Goal: Contribute content: Contribute content

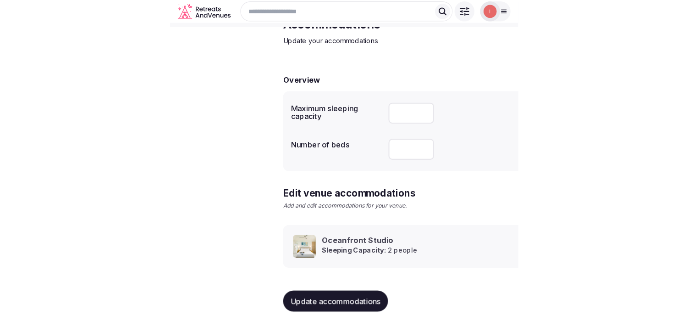
scroll to position [43, 0]
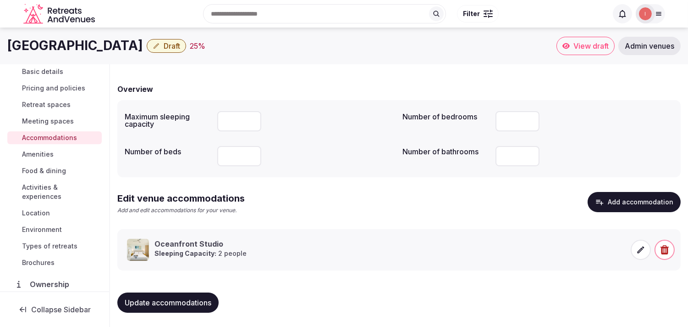
click at [49, 150] on span "Amenities" at bounding box center [38, 154] width 32 height 9
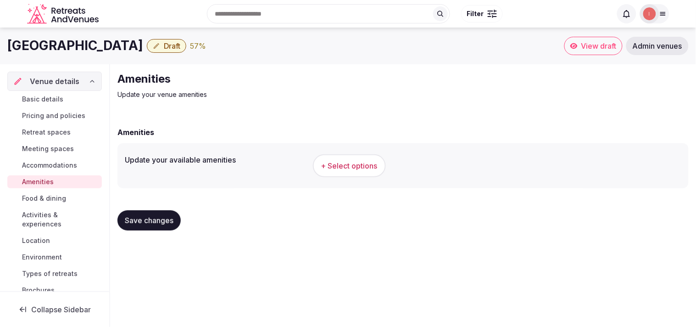
click at [336, 167] on span "+ Select options" at bounding box center [349, 166] width 56 height 10
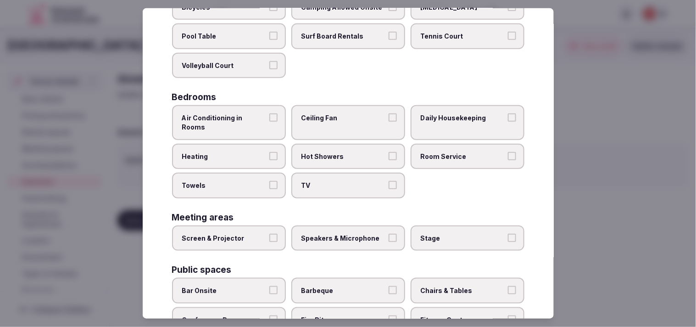
scroll to position [102, 0]
click at [266, 120] on label "Air Conditioning in Rooms" at bounding box center [229, 122] width 114 height 34
click at [269, 120] on button "Air Conditioning in Rooms" at bounding box center [273, 117] width 8 height 8
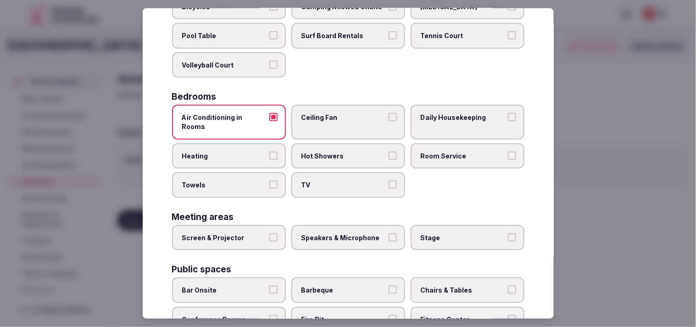
click at [269, 151] on button "Heating" at bounding box center [273, 155] width 8 height 8
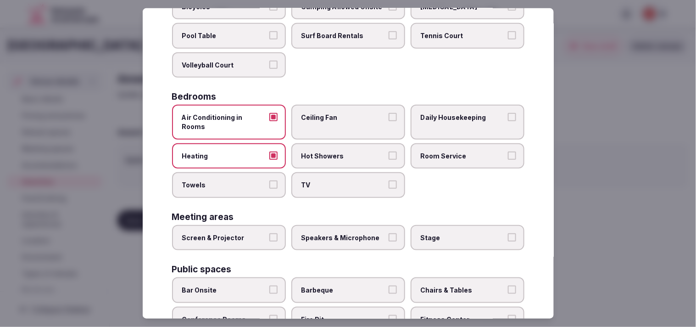
click at [269, 151] on button "Heating" at bounding box center [273, 155] width 8 height 8
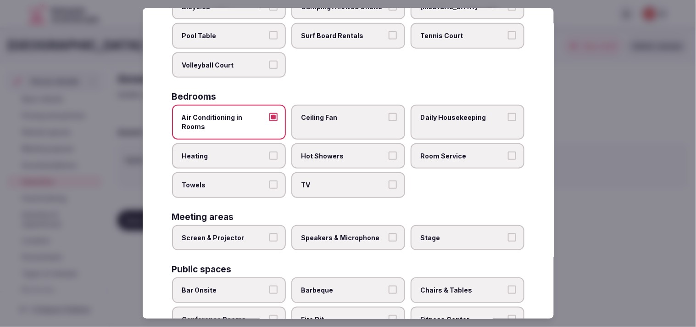
click at [333, 151] on span "Hot Showers" at bounding box center [343, 155] width 84 height 9
click at [336, 151] on button "Hot Showers" at bounding box center [392, 155] width 8 height 8
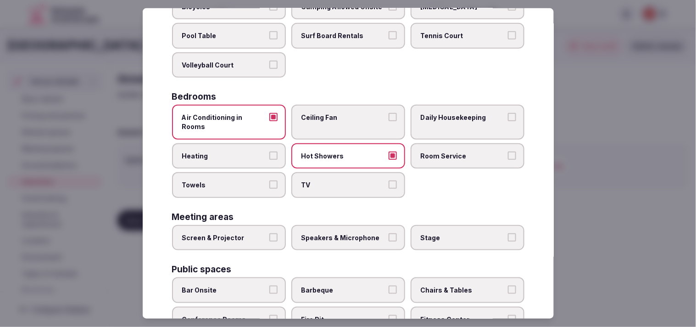
drag, startPoint x: 319, startPoint y: 163, endPoint x: 281, endPoint y: 173, distance: 39.5
click at [315, 172] on label "TV" at bounding box center [348, 185] width 114 height 26
click at [336, 180] on button "TV" at bounding box center [392, 184] width 8 height 8
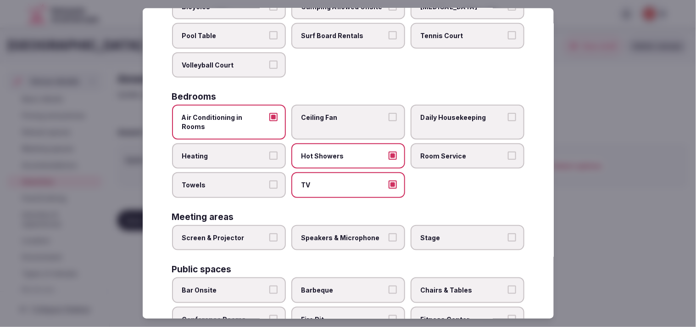
drag, startPoint x: 255, startPoint y: 178, endPoint x: 395, endPoint y: 161, distance: 141.0
click at [257, 176] on label "Towels" at bounding box center [229, 185] width 114 height 26
click at [269, 180] on button "Towels" at bounding box center [273, 184] width 8 height 8
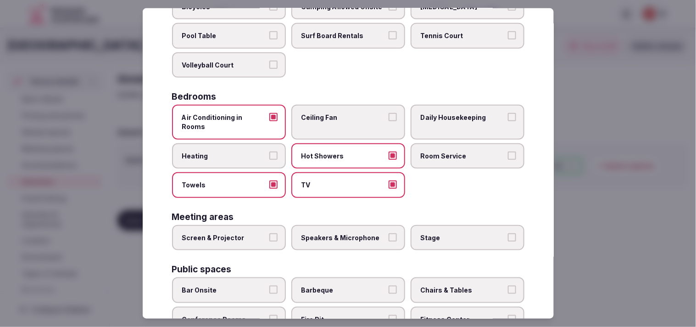
drag, startPoint x: 460, startPoint y: 149, endPoint x: 459, endPoint y: 140, distance: 8.7
click at [336, 148] on label "Room Service" at bounding box center [467, 156] width 114 height 26
click at [336, 151] on button "Room Service" at bounding box center [512, 155] width 8 height 8
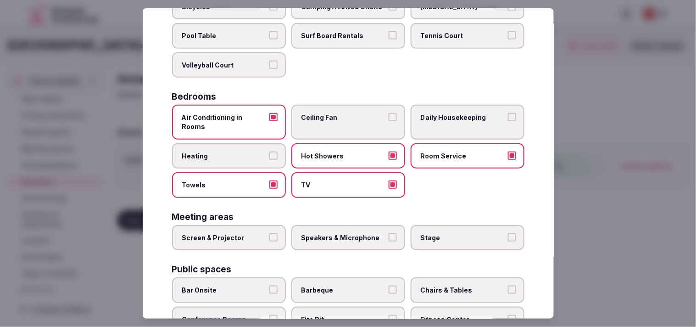
click at [336, 113] on span "Daily Housekeeping" at bounding box center [463, 117] width 84 height 9
click at [336, 113] on button "Daily Housekeeping" at bounding box center [512, 117] width 8 height 8
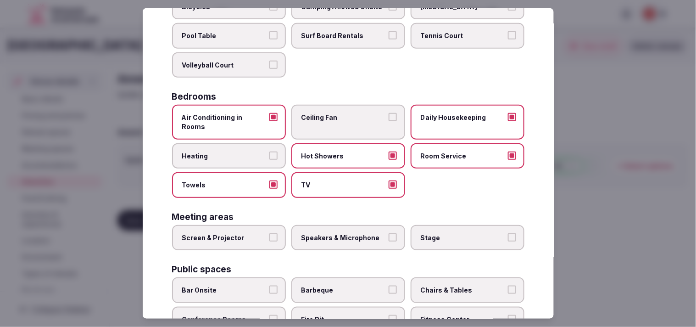
click at [266, 227] on label "Screen & Projector" at bounding box center [229, 238] width 114 height 26
click at [269, 233] on button "Screen & Projector" at bounding box center [273, 237] width 8 height 8
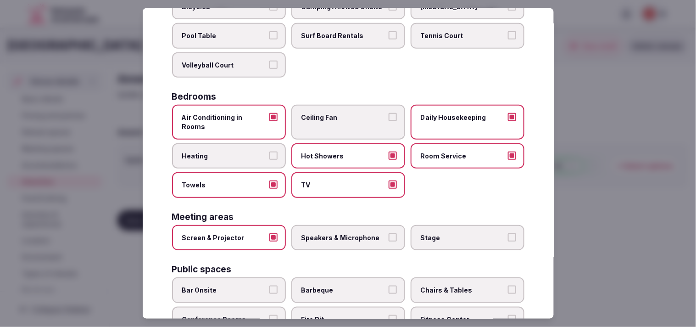
click at [336, 227] on label "Speakers & Microphone" at bounding box center [348, 238] width 114 height 26
click at [336, 233] on button "Speakers & Microphone" at bounding box center [392, 237] width 8 height 8
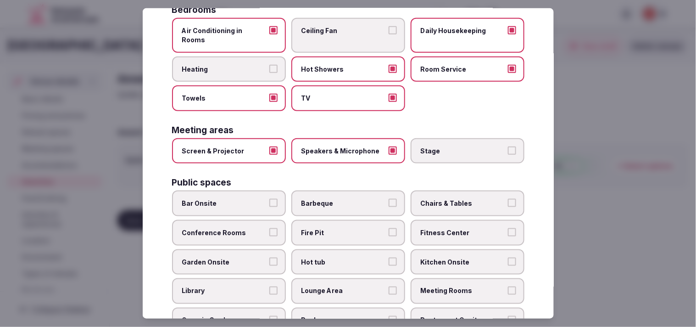
scroll to position [204, 0]
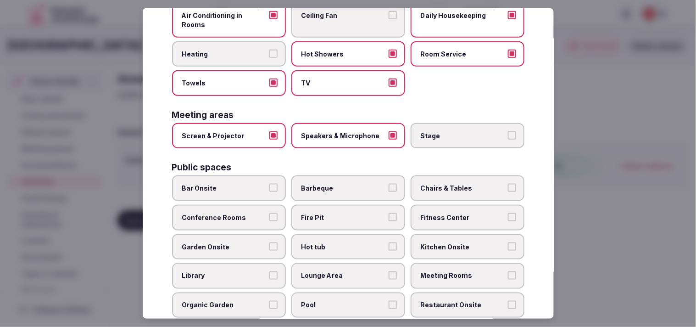
click at [336, 213] on span "Fitness Center" at bounding box center [463, 217] width 84 height 9
click at [336, 213] on button "Fitness Center" at bounding box center [512, 217] width 8 height 8
click at [336, 176] on label "Chairs & Tables" at bounding box center [467, 188] width 114 height 26
click at [336, 183] on button "Chairs & Tables" at bounding box center [512, 187] width 8 height 8
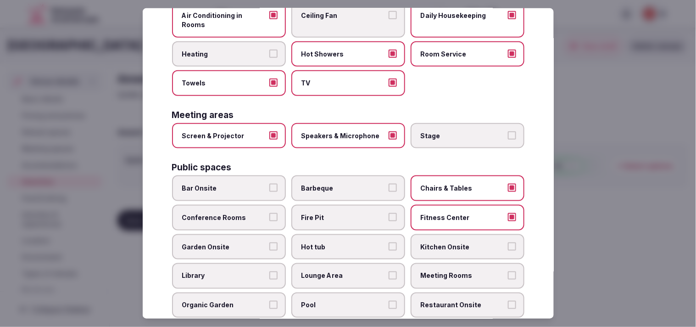
scroll to position [255, 0]
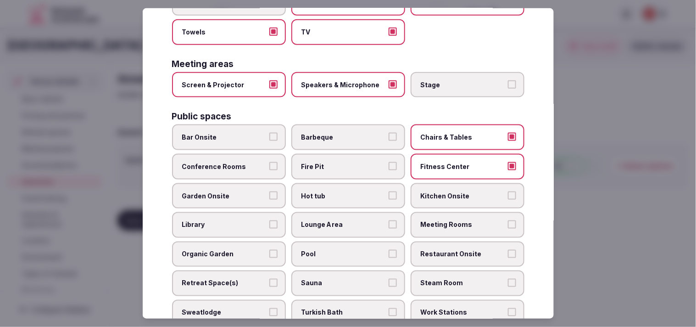
click at [269, 184] on label "Garden Onsite" at bounding box center [229, 196] width 114 height 26
click at [269, 191] on button "Garden Onsite" at bounding box center [273, 195] width 8 height 8
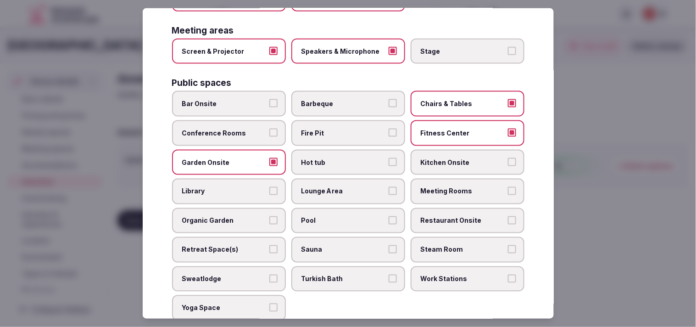
scroll to position [305, 0]
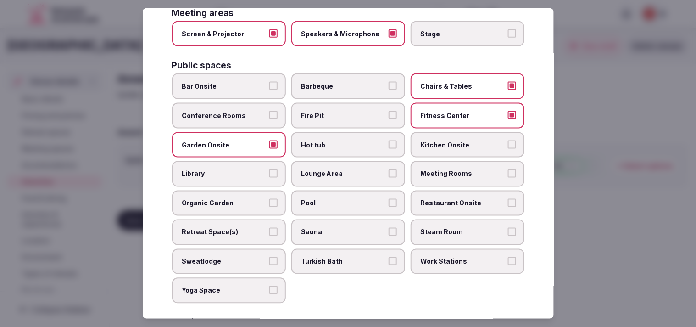
click at [336, 169] on span "Lounge Area" at bounding box center [343, 173] width 84 height 9
click at [336, 169] on button "Lounge Area" at bounding box center [392, 173] width 8 height 8
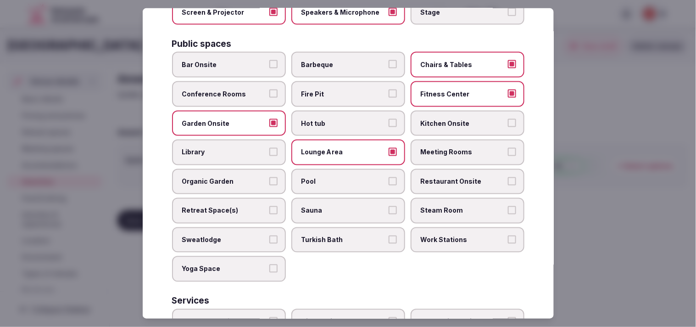
scroll to position [356, 0]
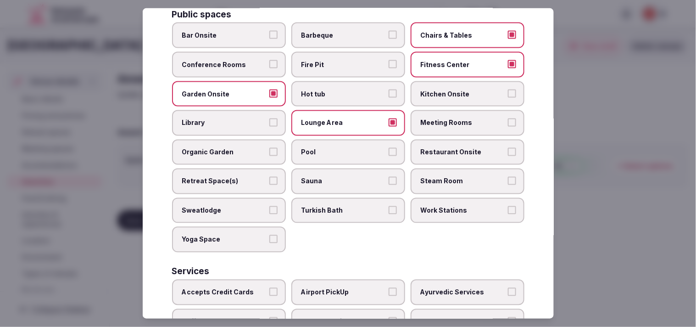
click at [336, 139] on label "Pool" at bounding box center [348, 152] width 114 height 26
click at [336, 148] on button "Pool" at bounding box center [392, 152] width 8 height 8
click at [336, 141] on label "Restaurant Onsite" at bounding box center [467, 152] width 114 height 26
click at [336, 148] on button "Restaurant Onsite" at bounding box center [512, 152] width 8 height 8
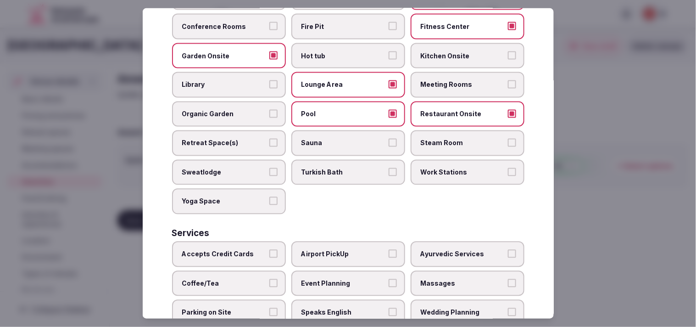
scroll to position [407, 0]
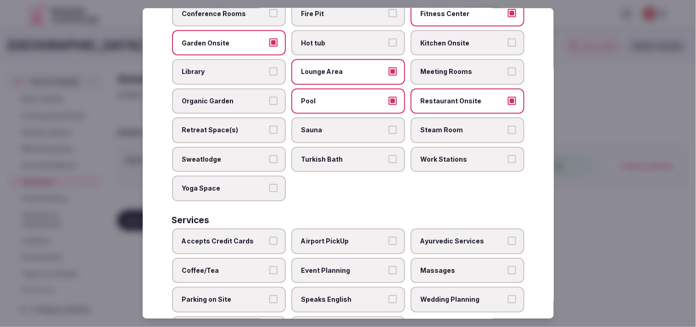
click at [266, 228] on label "Accepts Credit Cards" at bounding box center [229, 241] width 114 height 26
click at [269, 237] on button "Accepts Credit Cards" at bounding box center [273, 241] width 8 height 8
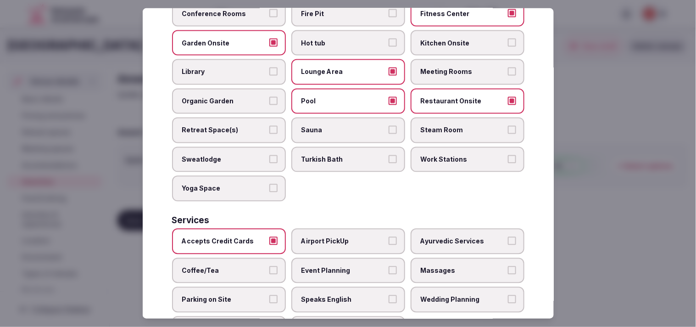
click at [336, 257] on label "Event Planning" at bounding box center [348, 270] width 114 height 26
click at [336, 266] on button "Event Planning" at bounding box center [392, 270] width 8 height 8
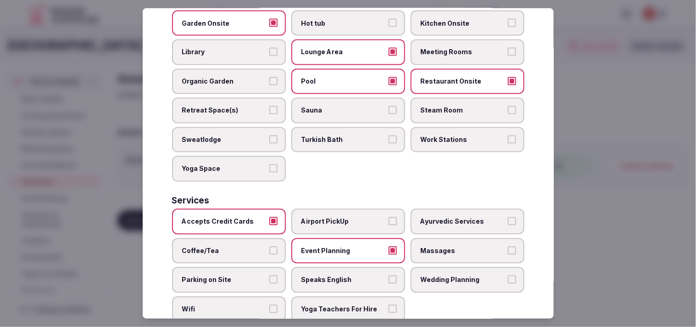
click at [336, 238] on label "Event Planning" at bounding box center [348, 251] width 114 height 26
click at [336, 246] on button "Event Planning" at bounding box center [392, 250] width 8 height 8
click at [238, 246] on span "Coffee/Tea" at bounding box center [224, 250] width 84 height 9
click at [269, 246] on button "Coffee/Tea" at bounding box center [273, 250] width 8 height 8
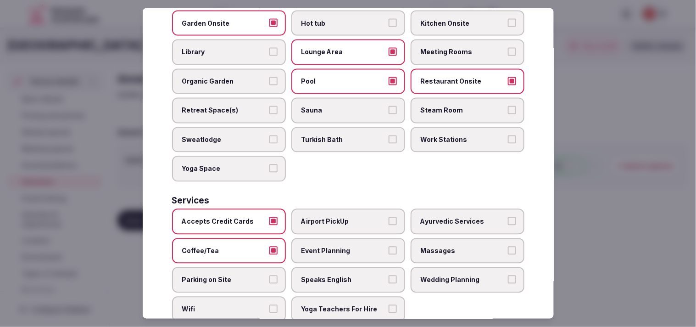
click at [336, 275] on span "Speaks English" at bounding box center [343, 279] width 84 height 9
click at [336, 275] on button "Speaks English" at bounding box center [392, 279] width 8 height 8
click at [244, 305] on span "Wifi" at bounding box center [224, 309] width 84 height 9
click at [269, 305] on button "Wifi" at bounding box center [273, 309] width 8 height 8
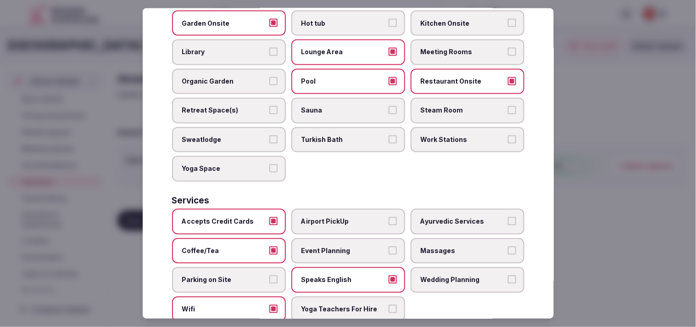
click at [336, 246] on span "Massages" at bounding box center [463, 250] width 84 height 9
click at [336, 246] on button "Massages" at bounding box center [512, 250] width 8 height 8
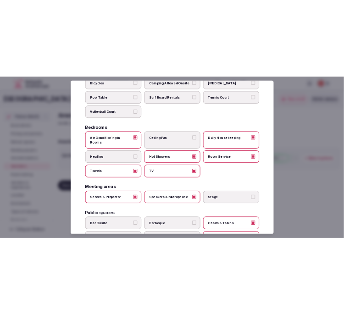
scroll to position [0, 0]
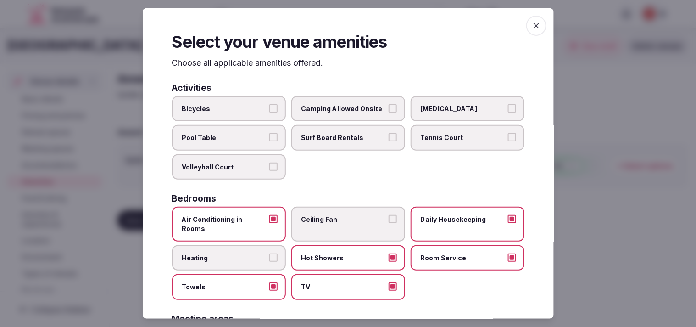
click at [336, 25] on span "button" at bounding box center [536, 26] width 20 height 20
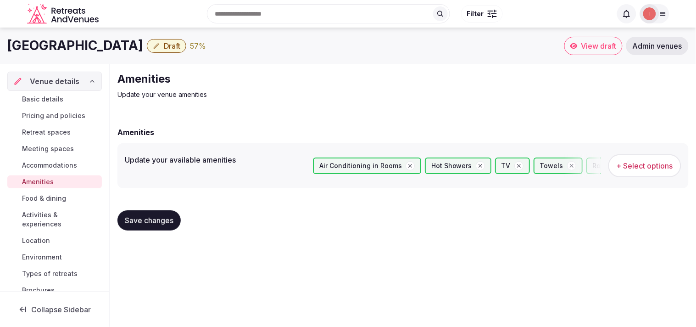
click at [158, 217] on span "Save changes" at bounding box center [149, 220] width 49 height 9
click at [48, 194] on span "Food & dining" at bounding box center [44, 198] width 44 height 9
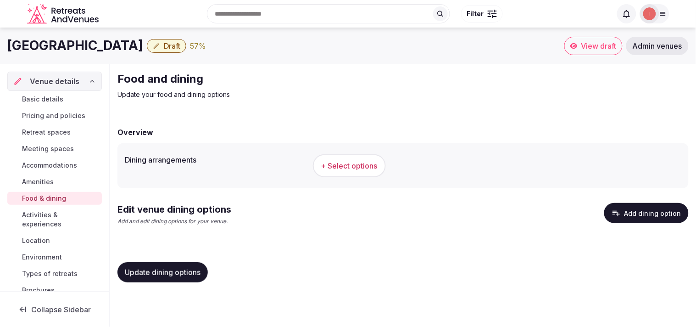
click at [48, 183] on span "Amenities" at bounding box center [38, 181] width 32 height 9
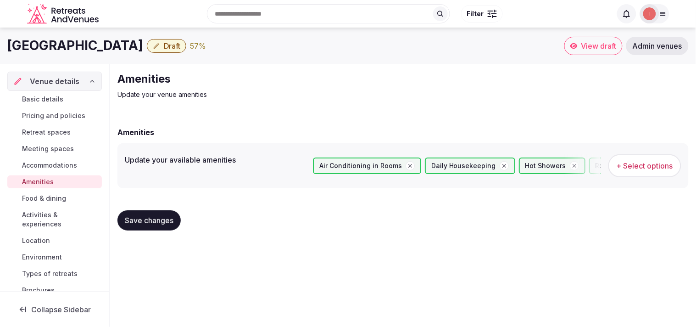
click at [129, 216] on span "Save changes" at bounding box center [149, 220] width 49 height 9
click at [50, 195] on span "Food & dining" at bounding box center [44, 198] width 44 height 9
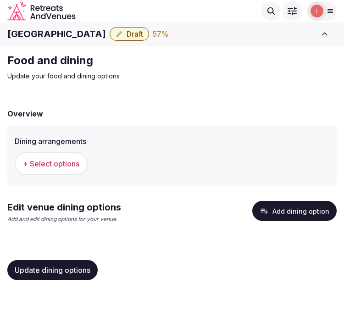
click at [50, 168] on span "+ Select options" at bounding box center [51, 164] width 56 height 10
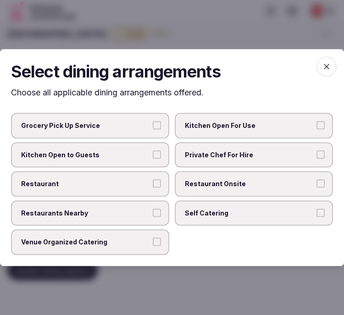
click at [249, 159] on span "Private Chef For Hire" at bounding box center [249, 154] width 129 height 9
click at [316, 159] on button "Private Chef For Hire" at bounding box center [320, 154] width 8 height 8
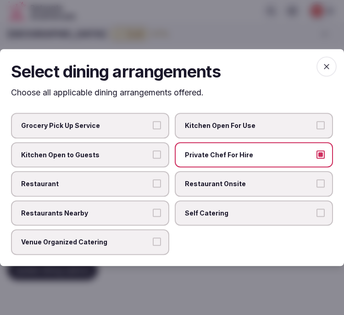
click at [249, 159] on span "Private Chef For Hire" at bounding box center [249, 154] width 129 height 9
click at [316, 159] on button "Private Chef For Hire" at bounding box center [320, 154] width 8 height 8
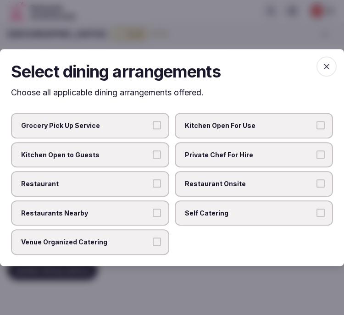
click at [212, 180] on span "Restaurant Onsite" at bounding box center [249, 183] width 129 height 9
click at [316, 180] on button "Restaurant Onsite" at bounding box center [320, 183] width 8 height 8
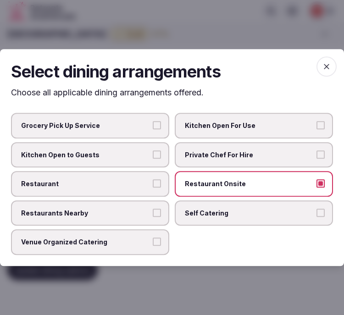
click at [116, 196] on div "Grocery Pick Up Service Kitchen Open For Use Kitchen Open to Guests Private Che…" at bounding box center [172, 184] width 322 height 142
click at [149, 214] on span "Restaurants Nearby" at bounding box center [85, 213] width 129 height 9
click at [153, 214] on button "Restaurants Nearby" at bounding box center [157, 213] width 8 height 8
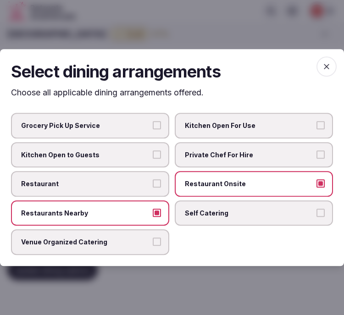
click at [161, 188] on label "Restaurant" at bounding box center [90, 184] width 158 height 26
click at [161, 188] on button "Restaurant" at bounding box center [157, 183] width 8 height 8
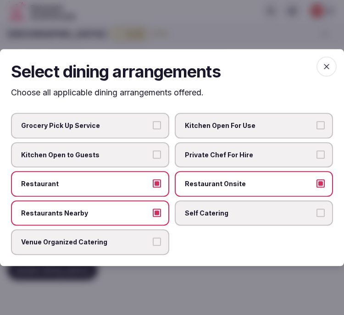
click at [332, 66] on span "button" at bounding box center [326, 66] width 20 height 20
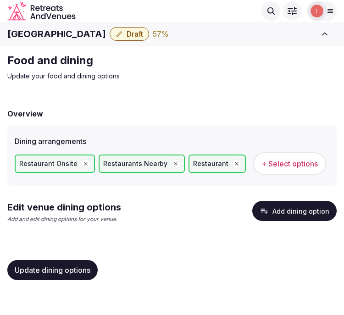
click at [61, 266] on span "Update dining options" at bounding box center [53, 270] width 76 height 9
click at [87, 270] on span "Update dining options" at bounding box center [53, 270] width 76 height 9
click at [72, 271] on span "Update dining options" at bounding box center [53, 270] width 76 height 9
click at [315, 204] on button "Add dining option" at bounding box center [294, 211] width 84 height 20
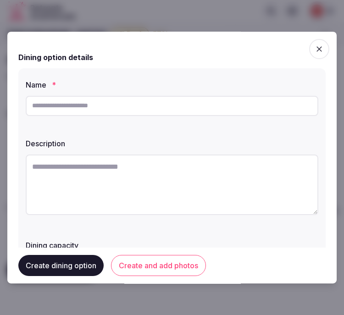
click at [236, 109] on input "text" at bounding box center [172, 106] width 293 height 20
paste input "**********"
type input "**********"
click at [273, 188] on textarea at bounding box center [172, 185] width 293 height 61
paste textarea "**********"
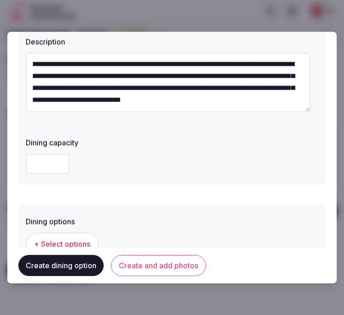
scroll to position [153, 0]
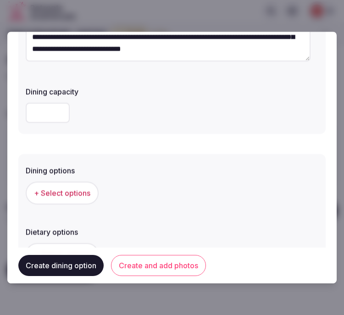
type textarea "**********"
click at [80, 186] on button "+ Select options" at bounding box center [62, 193] width 73 height 23
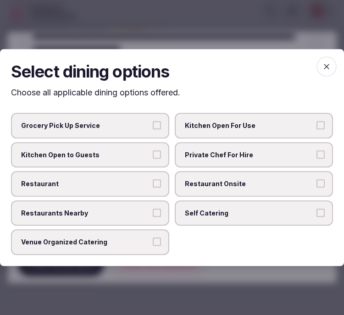
click at [213, 187] on span "Restaurant Onsite" at bounding box center [249, 183] width 129 height 9
click at [316, 187] on button "Restaurant Onsite" at bounding box center [320, 183] width 8 height 8
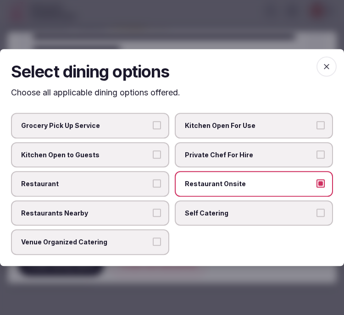
click at [144, 177] on label "Restaurant" at bounding box center [90, 184] width 158 height 26
click at [153, 179] on button "Restaurant" at bounding box center [157, 183] width 8 height 8
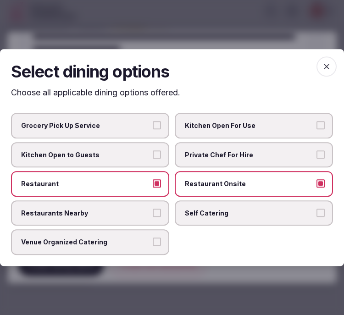
click at [147, 241] on span "Venue Organized Catering" at bounding box center [85, 242] width 129 height 9
click at [153, 241] on button "Venue Organized Catering" at bounding box center [157, 242] width 8 height 8
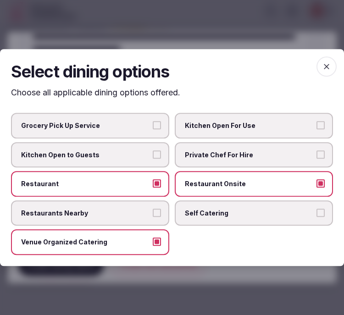
click at [328, 74] on span "button" at bounding box center [326, 66] width 20 height 20
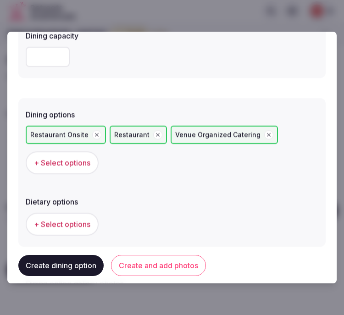
scroll to position [255, 0]
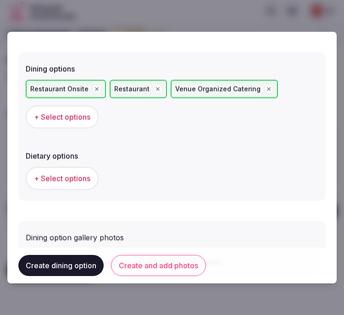
click at [151, 268] on button "Create and add photos" at bounding box center [158, 265] width 95 height 21
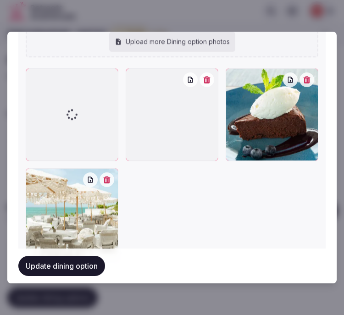
scroll to position [538, 0]
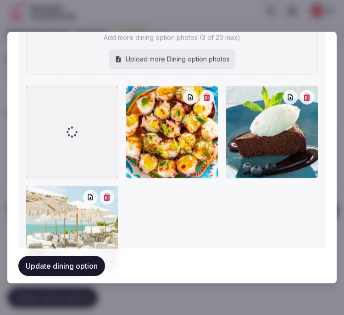
click at [304, 97] on icon "button" at bounding box center [307, 97] width 7 height 7
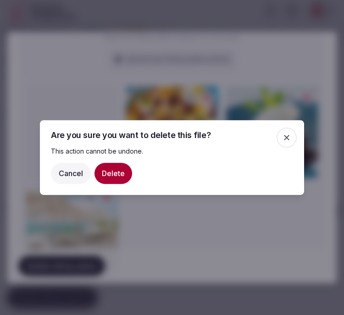
click at [117, 176] on button "Delete" at bounding box center [113, 173] width 38 height 21
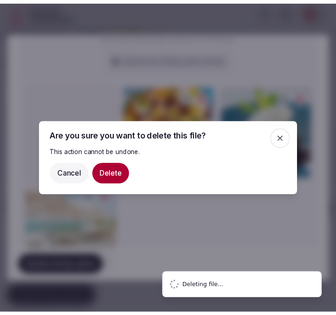
scroll to position [492, 0]
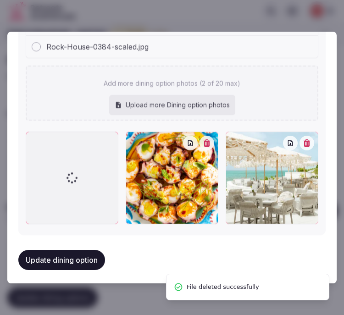
click at [85, 251] on button "Update dining option" at bounding box center [61, 260] width 87 height 20
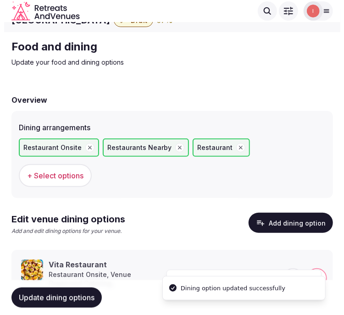
scroll to position [26, 0]
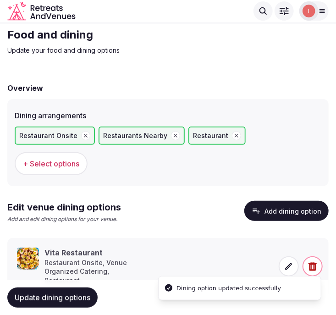
click at [290, 263] on icon at bounding box center [289, 266] width 7 height 7
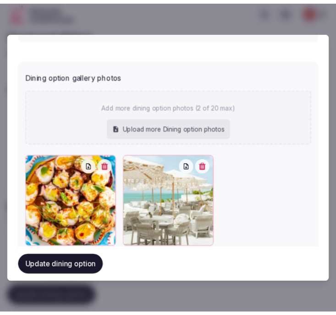
scroll to position [438, 0]
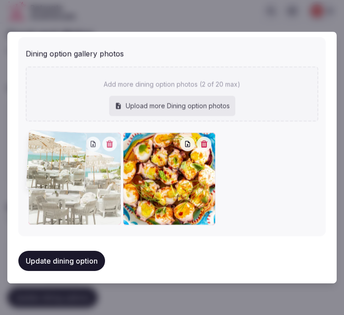
drag, startPoint x: 129, startPoint y: 134, endPoint x: 56, endPoint y: 132, distance: 72.5
click at [56, 133] on div at bounding box center [74, 179] width 93 height 93
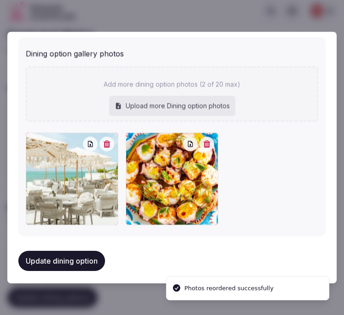
click at [85, 260] on button "Update dining option" at bounding box center [61, 261] width 87 height 20
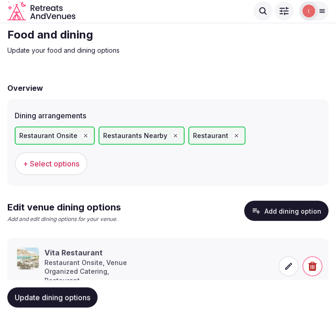
click at [63, 293] on span "Update dining options" at bounding box center [53, 297] width 76 height 9
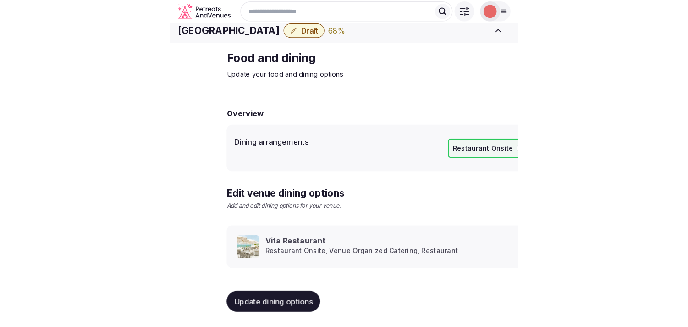
scroll to position [11, 0]
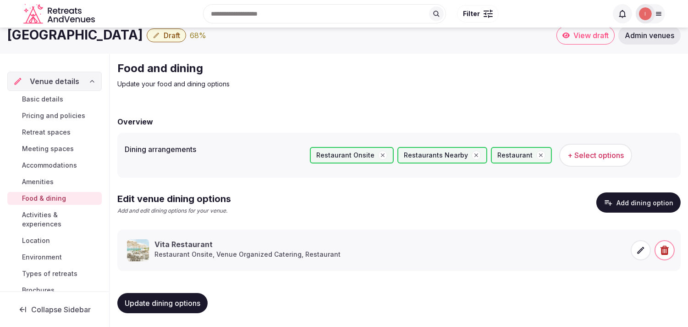
click at [46, 218] on span "Activities & experiences" at bounding box center [60, 219] width 76 height 18
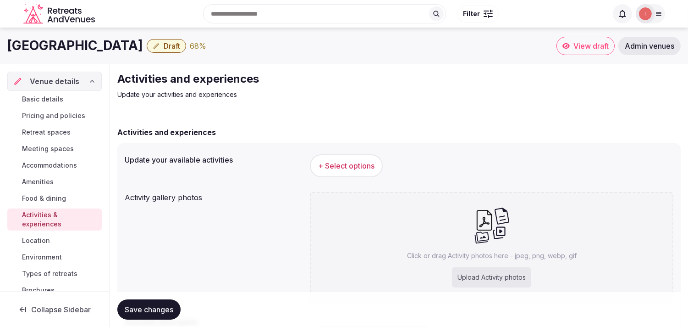
click at [336, 166] on span "+ Select options" at bounding box center [346, 166] width 56 height 10
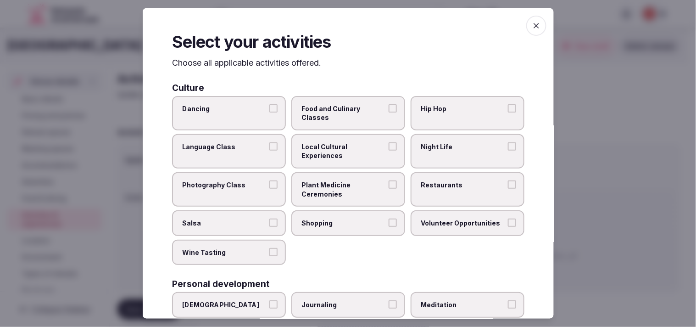
click at [336, 161] on label "Local Cultural Experiences" at bounding box center [348, 151] width 114 height 34
click at [336, 150] on button "Local Cultural Experiences" at bounding box center [392, 146] width 8 height 8
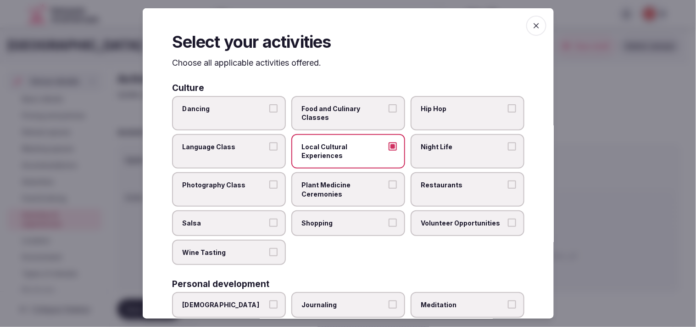
click at [336, 184] on span "Restaurants" at bounding box center [463, 184] width 84 height 9
click at [336, 184] on button "Restaurants" at bounding box center [512, 184] width 8 height 8
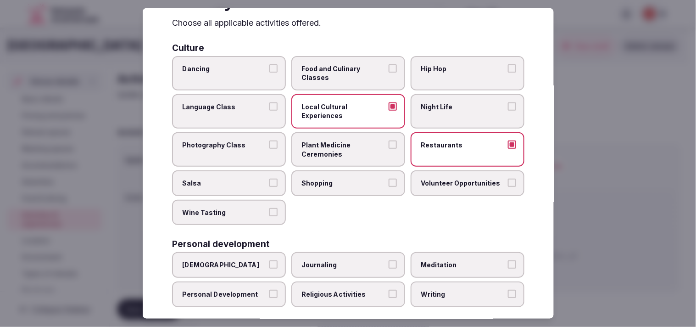
scroll to position [102, 0]
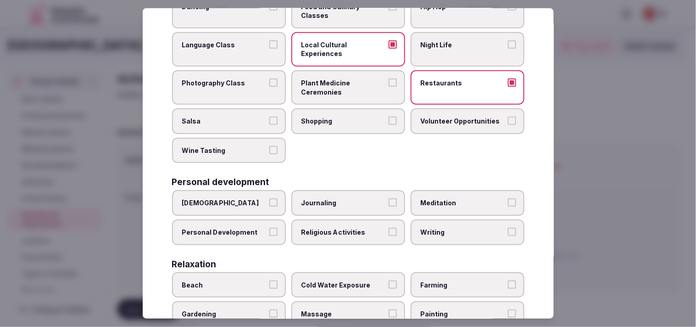
click at [273, 227] on button "Personal Development" at bounding box center [273, 231] width 8 height 8
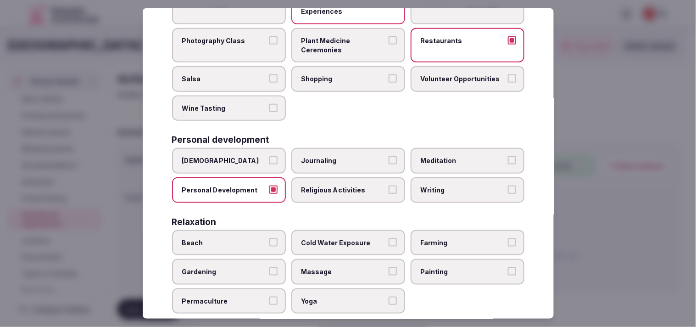
scroll to position [204, 0]
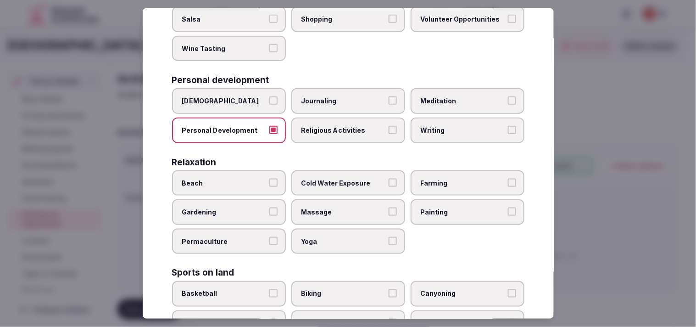
click at [336, 69] on div at bounding box center [348, 163] width 696 height 327
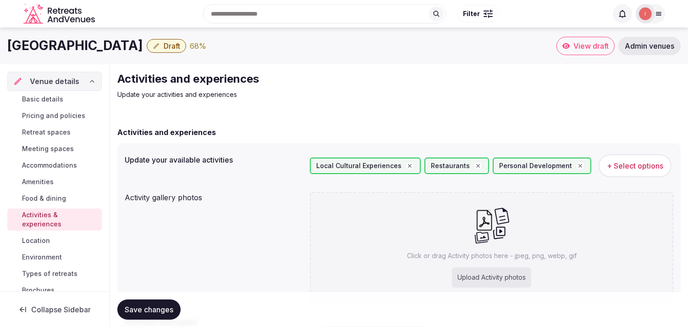
click at [336, 168] on span "+ Select options" at bounding box center [635, 166] width 56 height 10
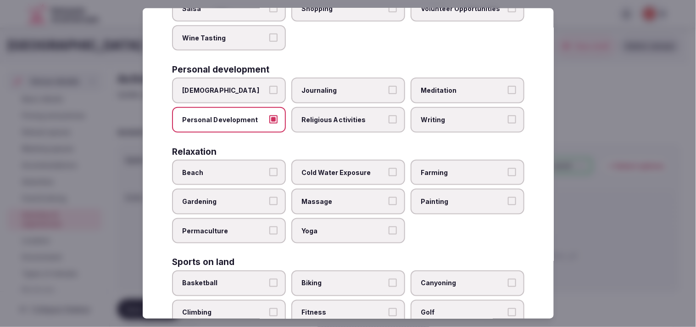
scroll to position [255, 0]
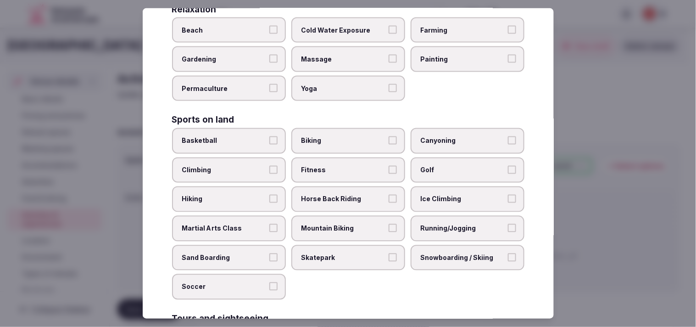
click at [336, 166] on button "Fitness" at bounding box center [392, 170] width 8 height 8
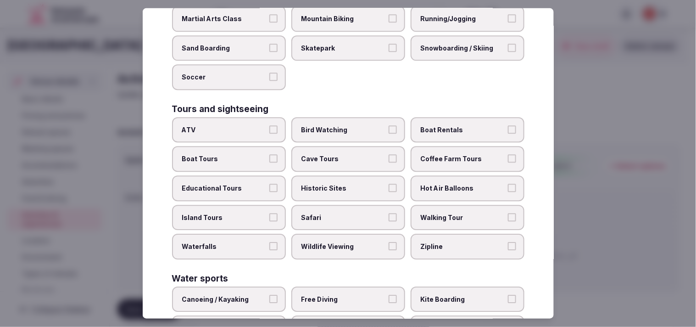
scroll to position [611, 0]
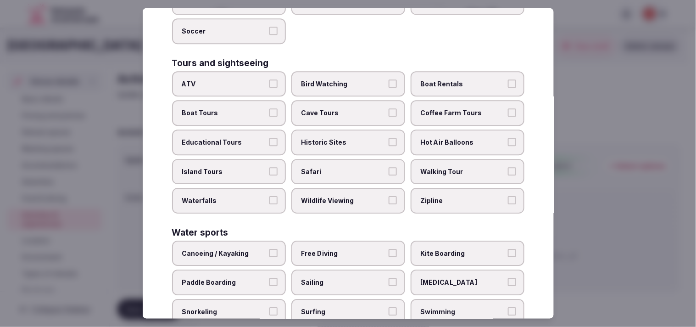
drag, startPoint x: 452, startPoint y: 153, endPoint x: 409, endPoint y: 151, distance: 43.6
click at [336, 167] on span "Walking Tour" at bounding box center [463, 171] width 84 height 9
click at [336, 167] on button "Walking Tour" at bounding box center [512, 171] width 8 height 8
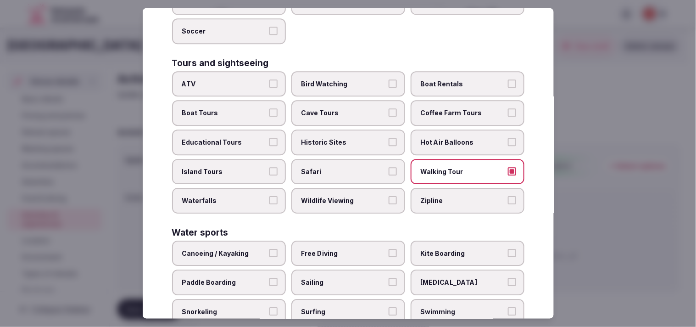
click at [336, 138] on span "Historic Sites" at bounding box center [343, 142] width 84 height 9
click at [336, 138] on button "Historic Sites" at bounding box center [392, 142] width 8 height 8
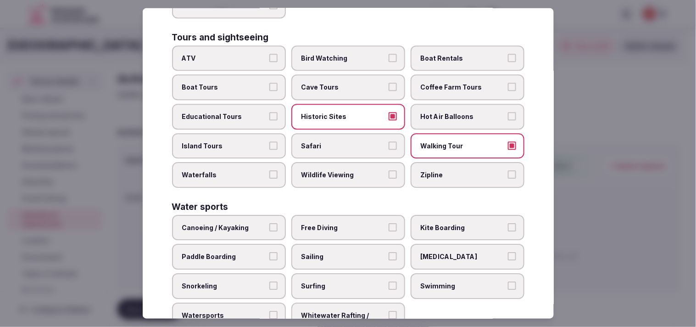
scroll to position [656, 0]
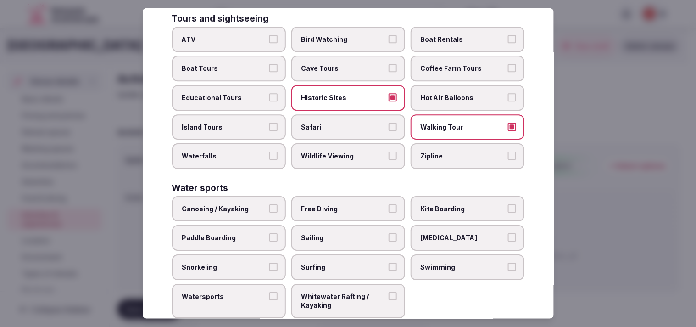
click at [336, 254] on label "Swimming" at bounding box center [467, 267] width 114 height 26
click at [336, 262] on button "Swimming" at bounding box center [512, 266] width 8 height 8
click at [249, 225] on label "Paddle Boarding" at bounding box center [229, 238] width 114 height 26
click at [269, 233] on button "Paddle Boarding" at bounding box center [273, 237] width 8 height 8
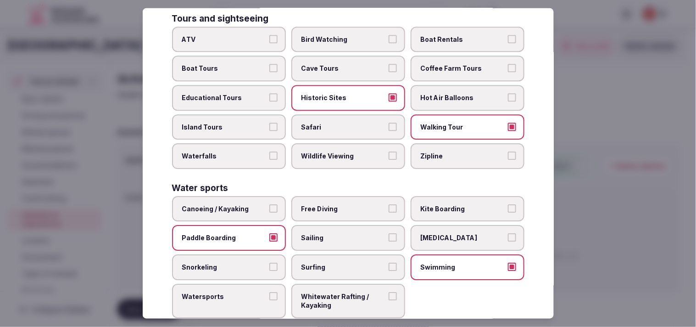
click at [315, 233] on span "Sailing" at bounding box center [343, 237] width 84 height 9
click at [336, 233] on button "Sailing" at bounding box center [392, 237] width 8 height 8
click at [329, 254] on label "Surfing" at bounding box center [348, 267] width 114 height 26
click at [336, 262] on button "Surfing" at bounding box center [392, 266] width 8 height 8
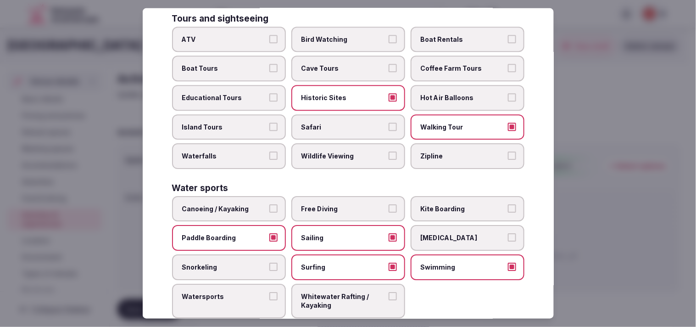
click at [336, 291] on span "Whitewater Rafting / Kayaking" at bounding box center [343, 300] width 84 height 18
click at [336, 291] on button "Whitewater Rafting / Kayaking" at bounding box center [392, 295] width 8 height 8
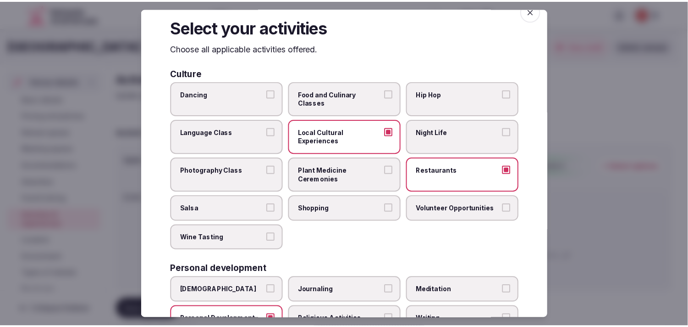
scroll to position [0, 0]
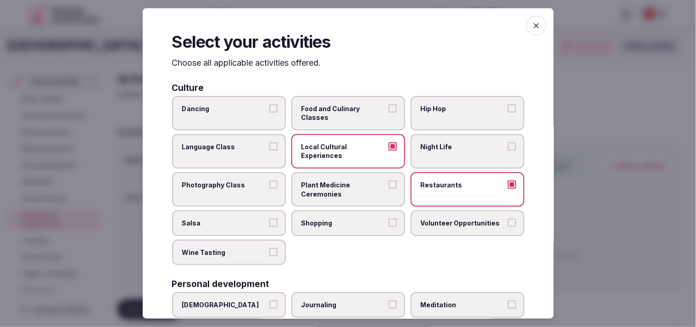
click at [336, 21] on icon "button" at bounding box center [536, 25] width 9 height 9
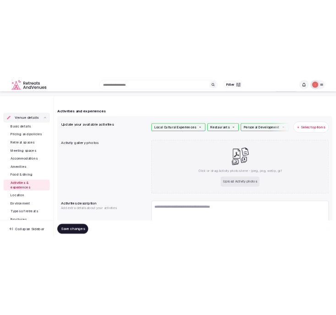
scroll to position [102, 0]
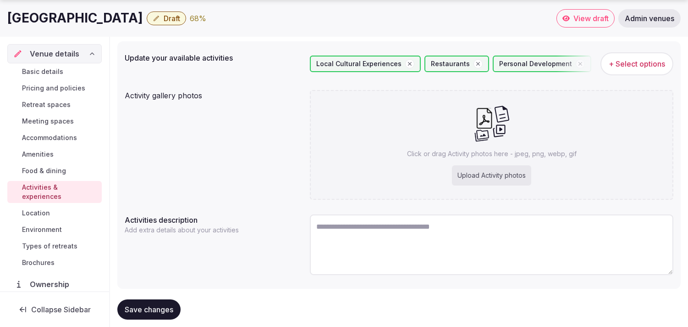
click at [148, 306] on span "Save changes" at bounding box center [149, 309] width 49 height 9
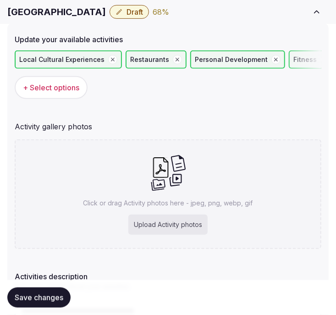
click at [271, 154] on div "Click or drag Activity photos here - jpeg, png, webp, gif Upload Activity photos" at bounding box center [168, 194] width 307 height 110
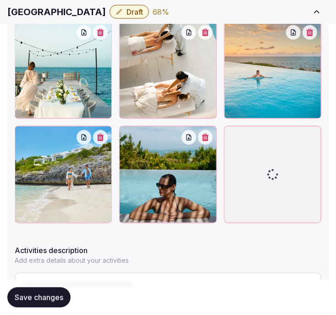
scroll to position [407, 0]
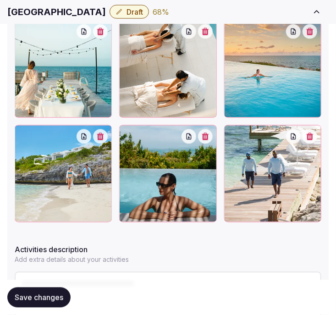
click at [56, 295] on span "Save changes" at bounding box center [39, 297] width 49 height 9
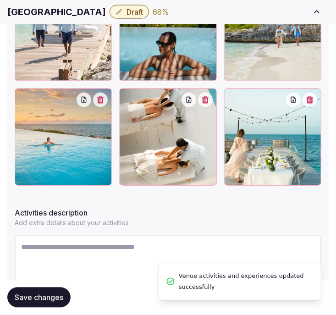
scroll to position [493, 0]
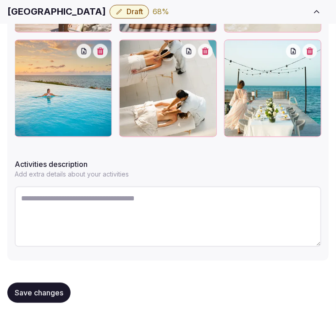
click at [150, 193] on textarea at bounding box center [168, 217] width 307 height 61
paste textarea "**********"
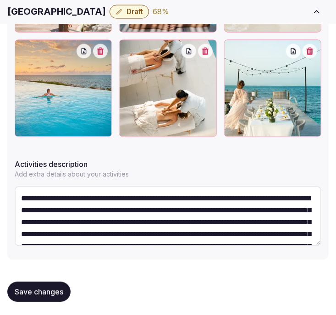
scroll to position [53, 0]
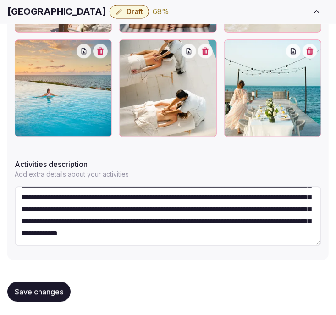
type textarea "**********"
click at [63, 288] on span "Save changes" at bounding box center [39, 292] width 49 height 9
drag, startPoint x: 47, startPoint y: 301, endPoint x: 51, endPoint y: 297, distance: 5.8
click at [47, 302] on div "Save changes" at bounding box center [167, 292] width 321 height 35
click at [31, 292] on span "Save changes" at bounding box center [39, 292] width 49 height 9
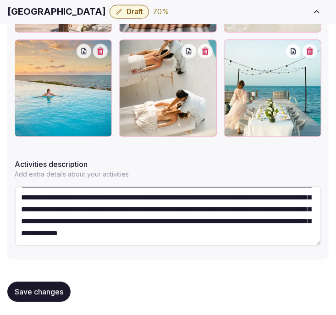
click at [53, 288] on span "Save changes" at bounding box center [39, 292] width 49 height 9
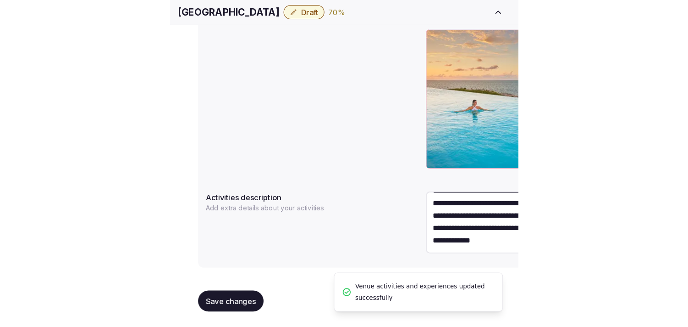
scroll to position [48, 0]
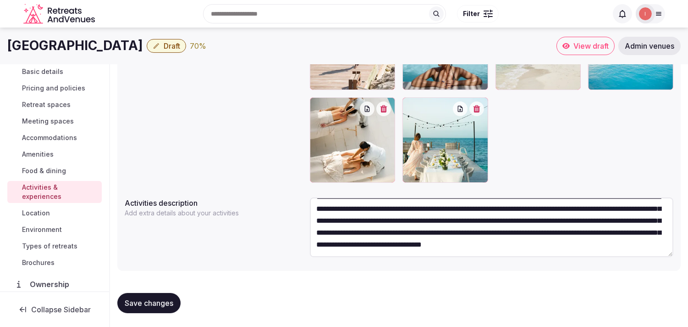
click at [30, 218] on link "Location" at bounding box center [54, 212] width 94 height 13
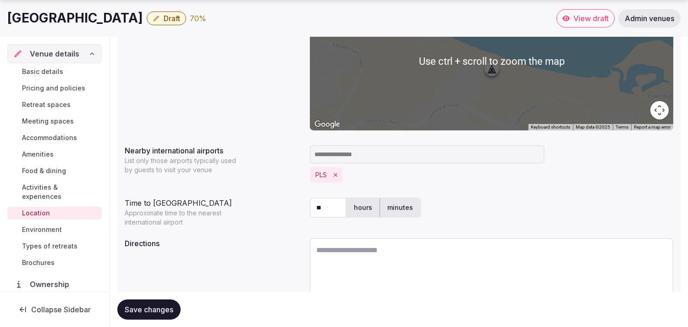
scroll to position [228, 0]
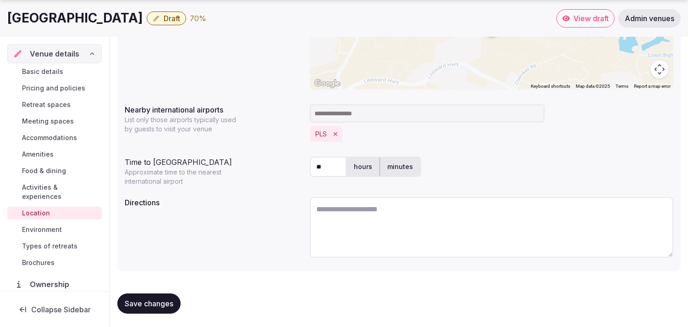
click at [169, 303] on span "Save changes" at bounding box center [149, 303] width 49 height 9
click at [37, 227] on span "Environment" at bounding box center [42, 229] width 40 height 9
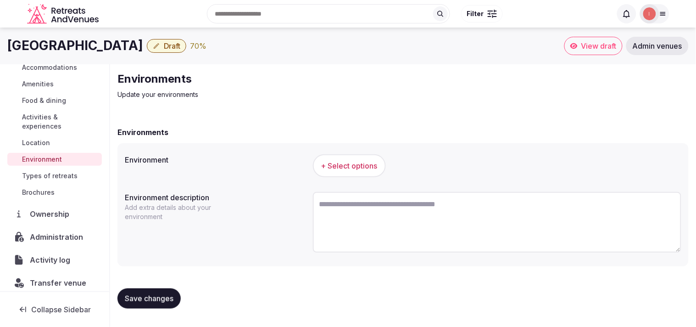
scroll to position [102, 0]
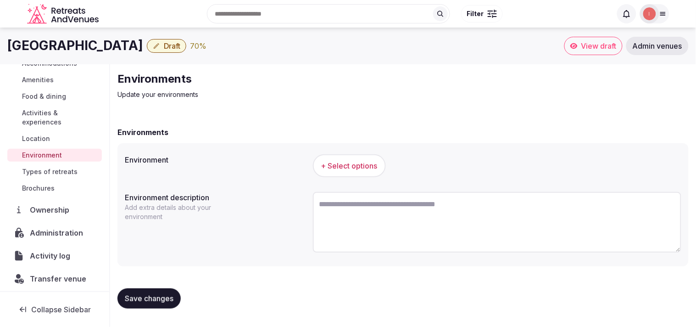
click at [336, 175] on button "+ Select options" at bounding box center [349, 165] width 73 height 23
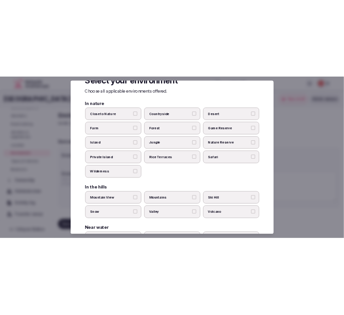
scroll to position [51, 0]
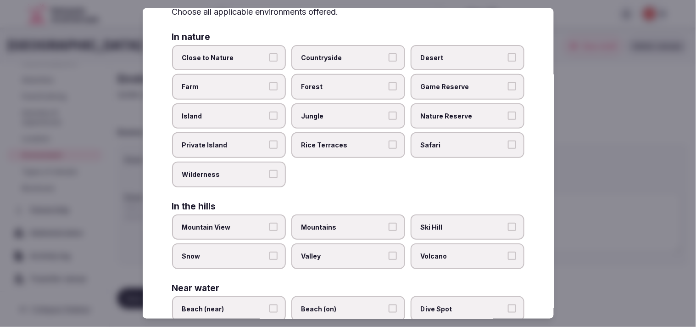
click at [261, 55] on span "Close to Nature" at bounding box center [224, 57] width 84 height 9
click at [269, 55] on button "Close to Nature" at bounding box center [273, 57] width 8 height 8
click at [273, 57] on button "Close to Nature" at bounding box center [273, 57] width 8 height 8
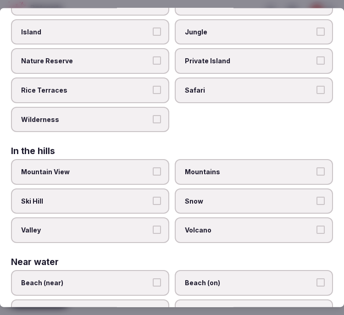
scroll to position [305, 0]
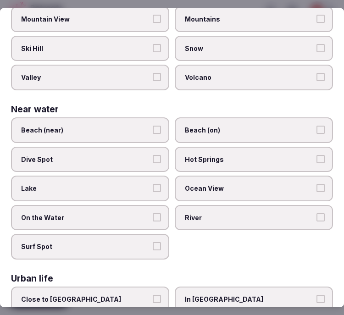
click at [316, 126] on button "Beach (on)" at bounding box center [320, 130] width 8 height 8
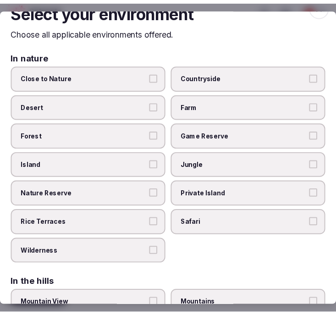
scroll to position [0, 0]
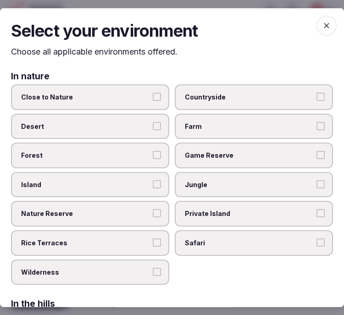
click at [318, 29] on span "button" at bounding box center [326, 25] width 20 height 20
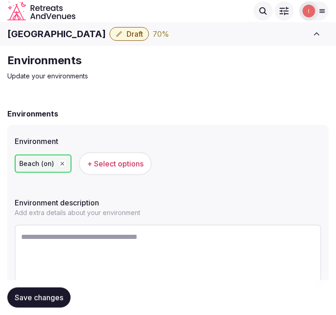
click at [42, 303] on button "Save changes" at bounding box center [38, 298] width 63 height 20
click at [31, 298] on span "Save changes" at bounding box center [39, 297] width 49 height 9
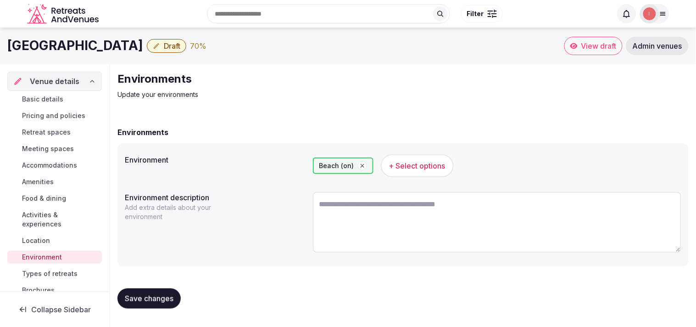
click at [53, 269] on span "Types of retreats" at bounding box center [49, 273] width 55 height 9
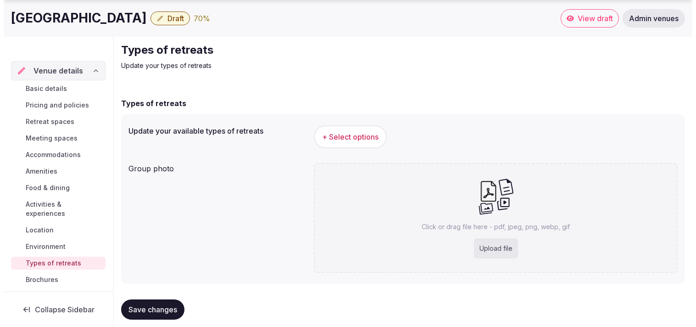
scroll to position [42, 0]
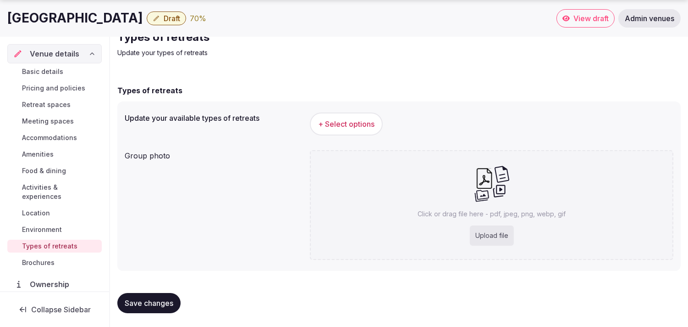
click at [336, 121] on span "+ Select options" at bounding box center [346, 124] width 56 height 10
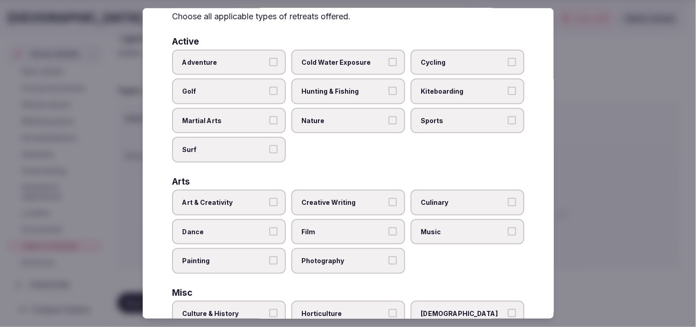
scroll to position [0, 0]
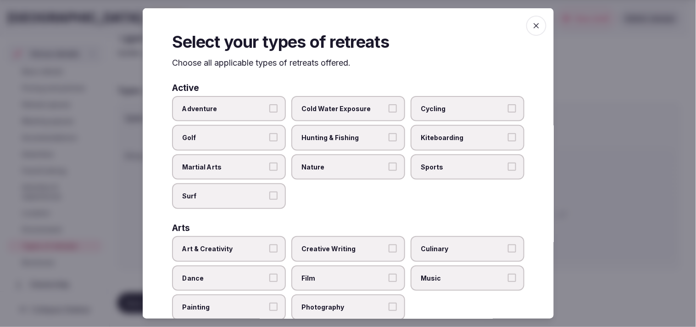
click at [269, 111] on button "Adventure" at bounding box center [273, 108] width 8 height 8
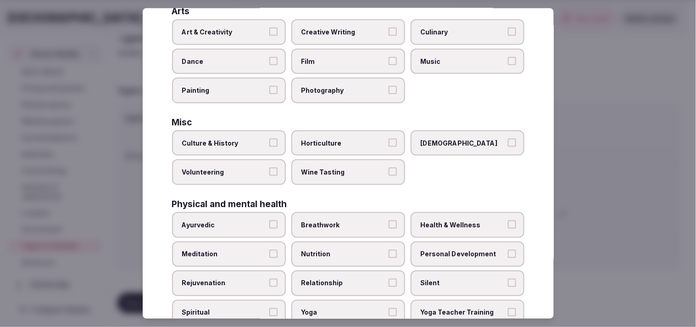
scroll to position [204, 0]
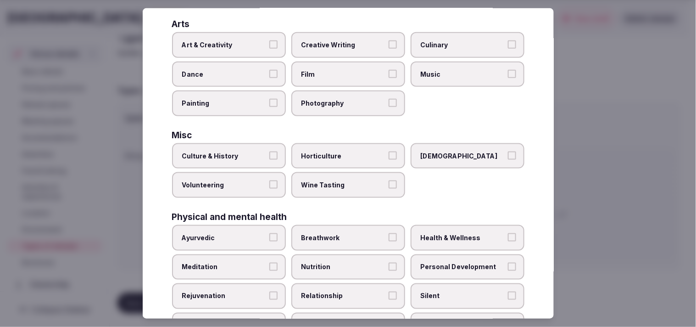
click at [233, 143] on label "Culture & History" at bounding box center [229, 156] width 114 height 26
click at [269, 151] on button "Culture & History" at bounding box center [273, 155] width 8 height 8
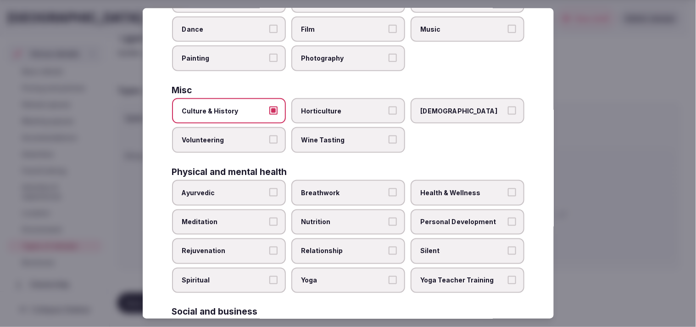
scroll to position [305, 0]
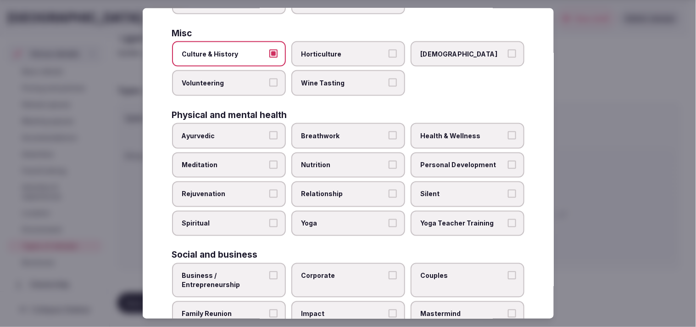
click at [336, 152] on label "Personal Development" at bounding box center [467, 165] width 114 height 26
click at [336, 160] on button "Personal Development" at bounding box center [512, 164] width 8 height 8
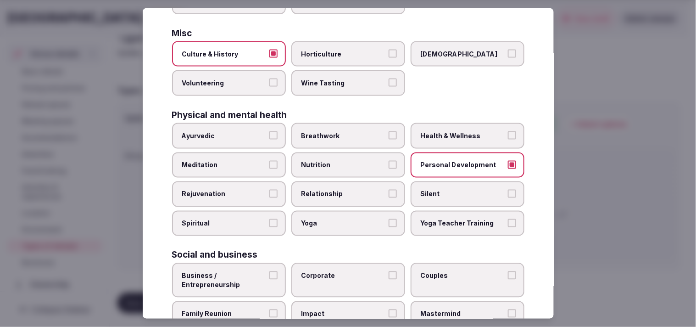
click at [336, 189] on span "Relationship" at bounding box center [343, 193] width 84 height 9
click at [336, 189] on button "Relationship" at bounding box center [392, 193] width 8 height 8
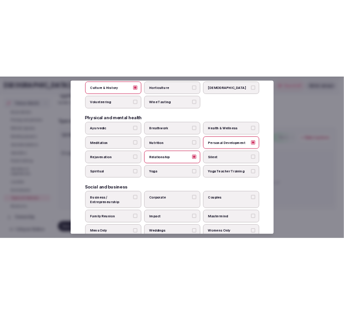
scroll to position [351, 0]
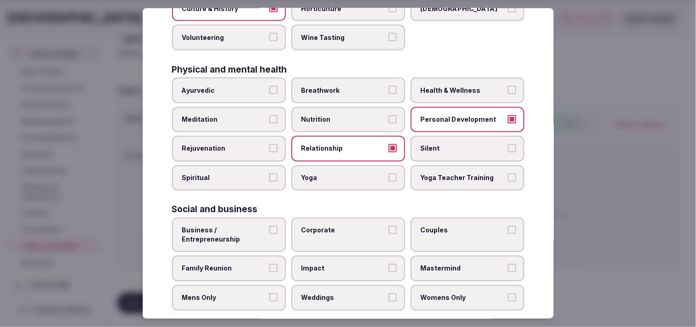
drag, startPoint x: 245, startPoint y: 231, endPoint x: 253, endPoint y: 229, distance: 7.9
click at [245, 230] on span "Business / Entrepreneurship" at bounding box center [224, 235] width 84 height 18
click at [269, 230] on button "Business / Entrepreneurship" at bounding box center [273, 230] width 8 height 8
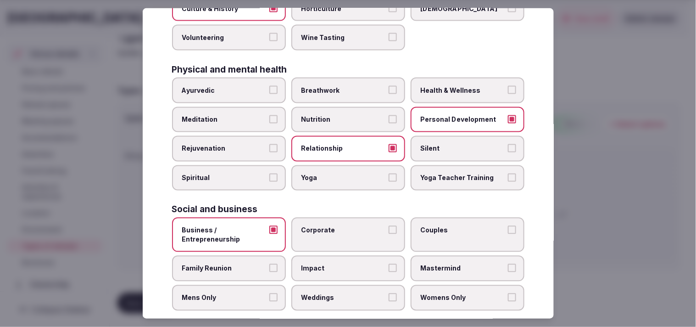
drag, startPoint x: 321, startPoint y: 220, endPoint x: 379, endPoint y: 228, distance: 58.8
click at [323, 226] on span "Corporate" at bounding box center [343, 230] width 84 height 9
click at [336, 223] on label "Couples" at bounding box center [467, 234] width 114 height 34
click at [336, 226] on button "Couples" at bounding box center [512, 230] width 8 height 8
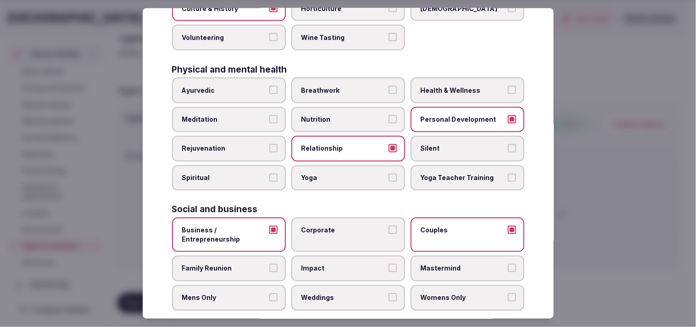
drag, startPoint x: 384, startPoint y: 216, endPoint x: 274, endPoint y: 246, distance: 113.7
click at [336, 217] on label "Corporate" at bounding box center [348, 234] width 114 height 34
click at [336, 226] on button "Corporate" at bounding box center [392, 230] width 8 height 8
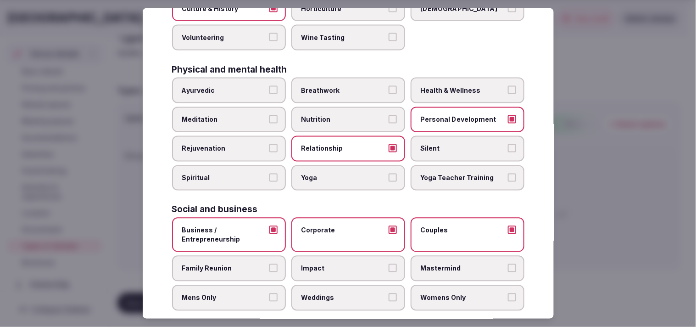
click at [264, 264] on span "Family Reunion" at bounding box center [224, 268] width 84 height 9
click at [269, 264] on button "Family Reunion" at bounding box center [273, 268] width 8 height 8
click at [336, 293] on span "Weddings" at bounding box center [343, 297] width 84 height 9
click at [336, 293] on button "Weddings" at bounding box center [392, 297] width 8 height 8
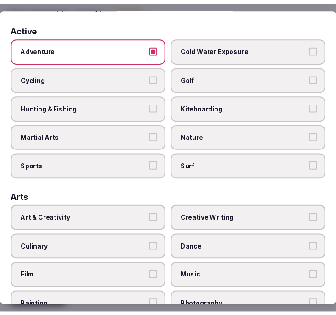
scroll to position [0, 0]
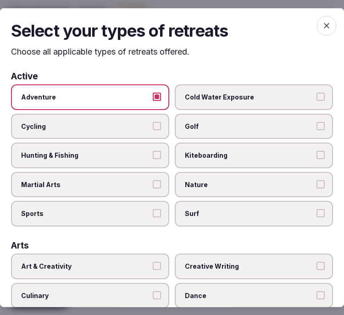
click at [322, 21] on icon "button" at bounding box center [326, 25] width 9 height 9
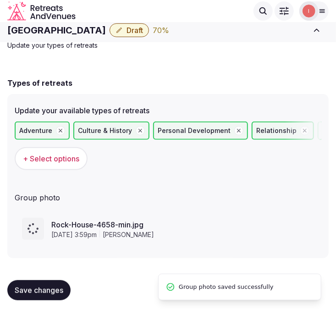
scroll to position [28, 0]
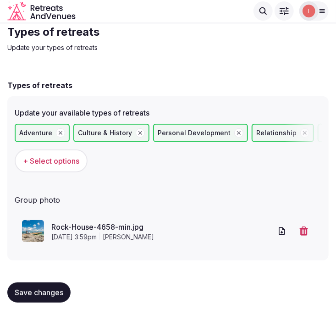
click at [35, 289] on span "Save changes" at bounding box center [39, 292] width 49 height 9
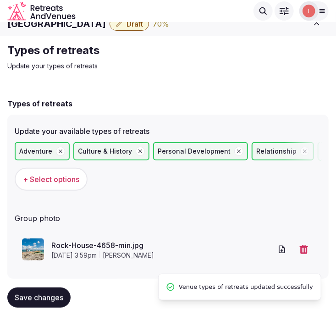
scroll to position [0, 0]
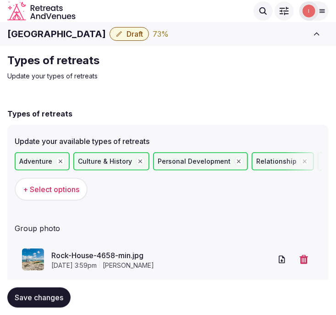
click at [65, 305] on button "Save changes" at bounding box center [38, 298] width 63 height 20
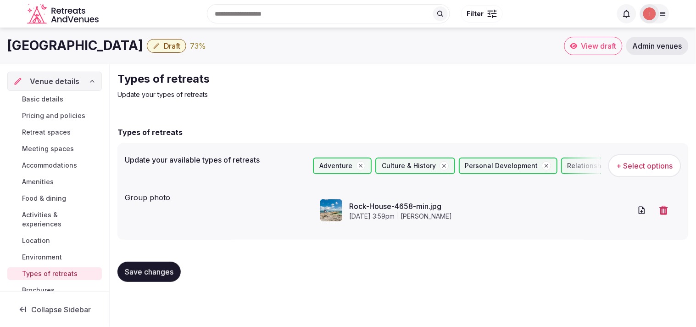
click at [147, 39] on button "Draft" at bounding box center [166, 46] width 39 height 14
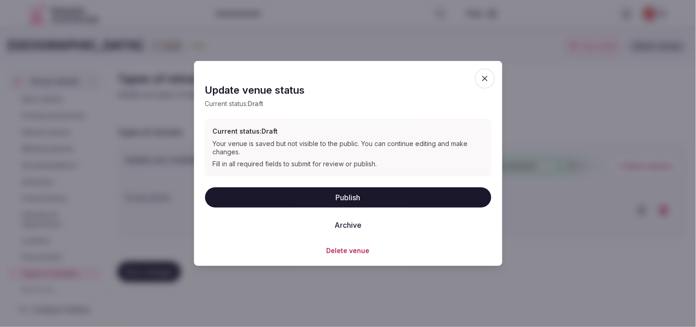
click at [336, 75] on span "button" at bounding box center [485, 78] width 20 height 20
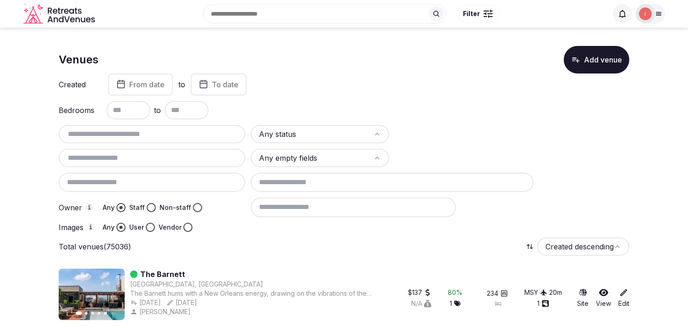
click at [129, 131] on input "text" at bounding box center [151, 133] width 179 height 11
paste input "**********"
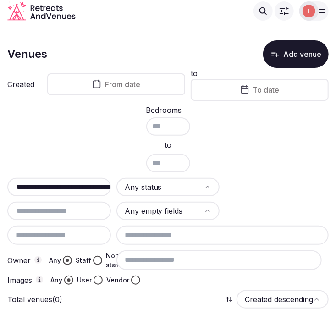
click at [81, 183] on input "**********" at bounding box center [65, 187] width 109 height 11
paste input "text"
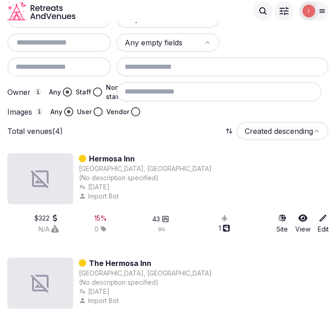
scroll to position [167, 0]
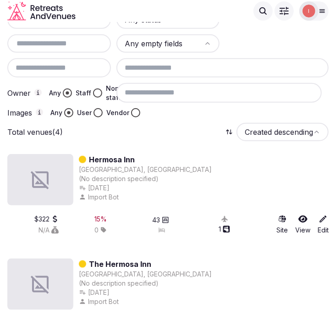
type input "**********"
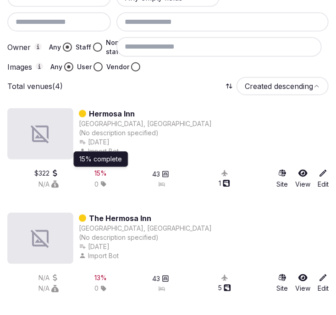
scroll to position [320, 0]
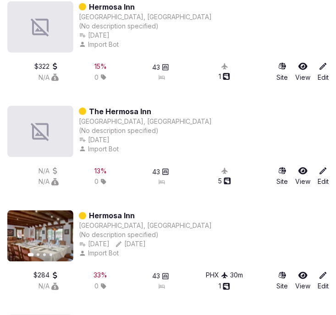
click at [194, 97] on div "Hermosa Inn Paradise Valley, United States (No description specified) Oct 11th,…" at bounding box center [167, 206] width 321 height 424
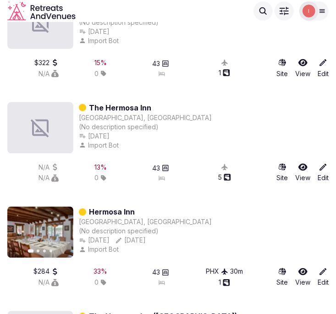
scroll to position [321, 0]
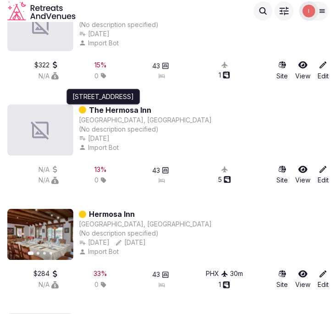
drag, startPoint x: 122, startPoint y: 103, endPoint x: 42, endPoint y: 90, distance: 81.3
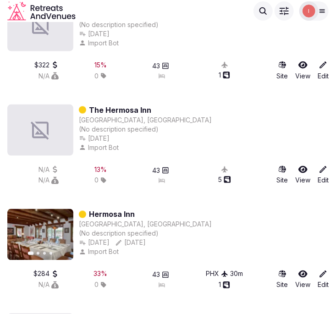
drag, startPoint x: 42, startPoint y: 90, endPoint x: 248, endPoint y: 112, distance: 207.1
click at [249, 111] on div "The Hermosa Inn Paradise Valley, United States (No description specified) Oct 1…" at bounding box center [167, 130] width 321 height 51
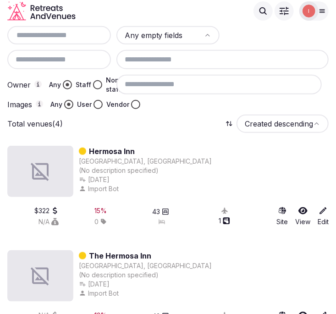
scroll to position [117, 0]
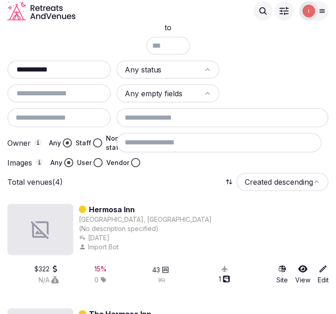
click at [70, 66] on input "**********" at bounding box center [65, 69] width 109 height 11
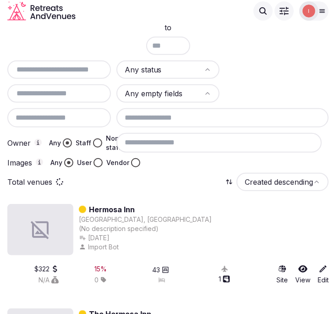
paste input "**********"
type input "**********"
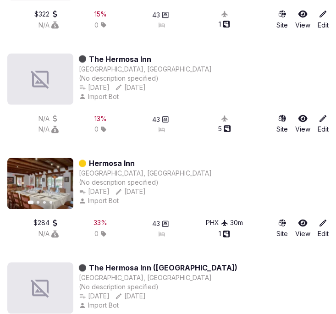
scroll to position [423, 0]
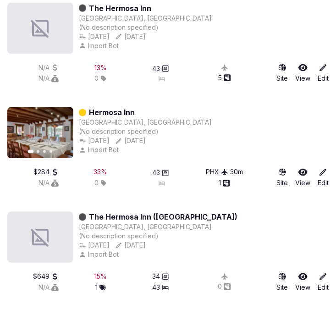
click at [118, 110] on link "Hermosa Inn" at bounding box center [112, 112] width 46 height 11
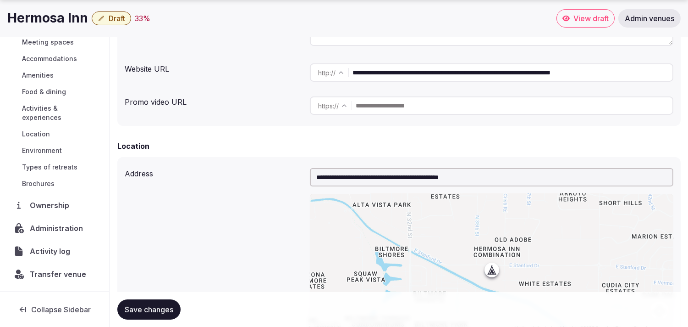
scroll to position [78, 0]
click at [54, 250] on span "Activity log" at bounding box center [52, 251] width 44 height 11
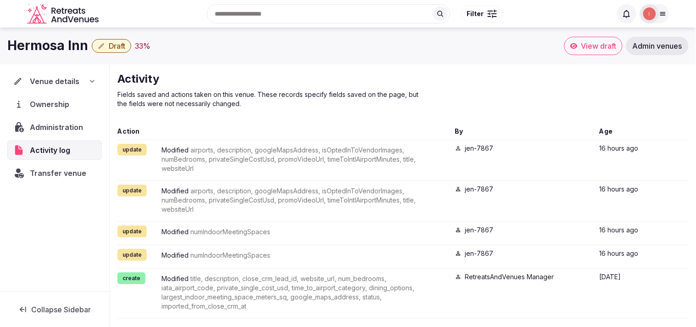
click at [70, 126] on span "Administration" at bounding box center [58, 127] width 57 height 11
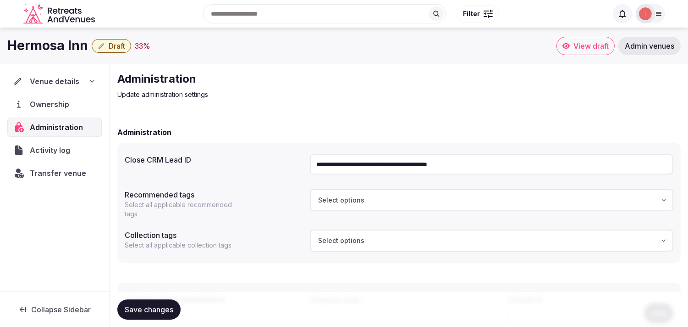
click at [352, 170] on input "**********" at bounding box center [492, 164] width 364 height 20
click at [72, 168] on span "Transfer venue" at bounding box center [58, 172] width 56 height 11
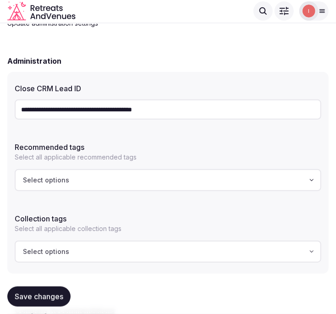
scroll to position [102, 0]
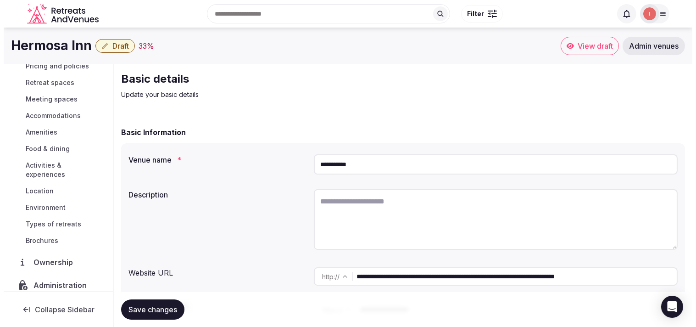
scroll to position [106, 0]
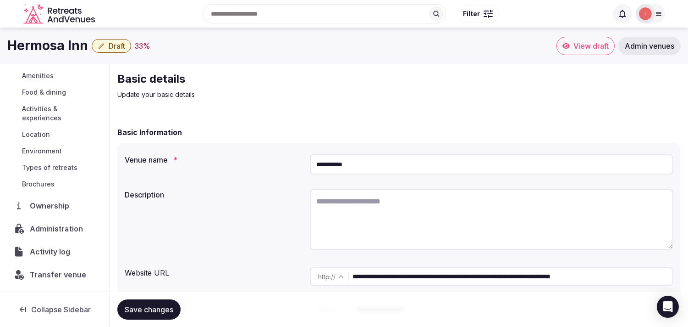
click at [56, 231] on span "Administration" at bounding box center [58, 228] width 57 height 11
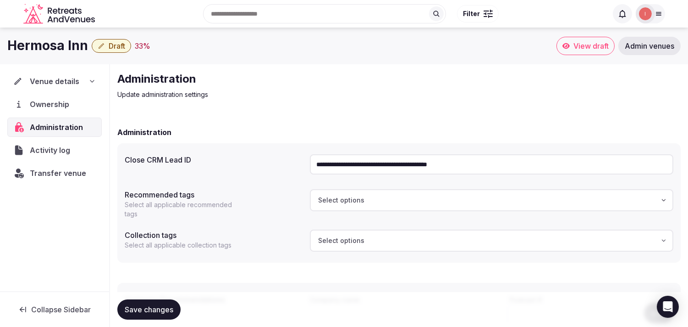
click at [336, 167] on input "**********" at bounding box center [492, 164] width 364 height 20
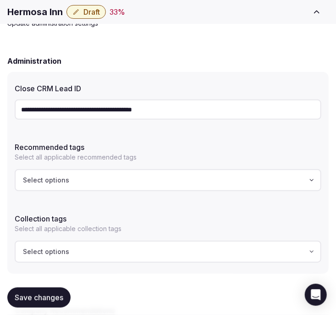
scroll to position [102, 0]
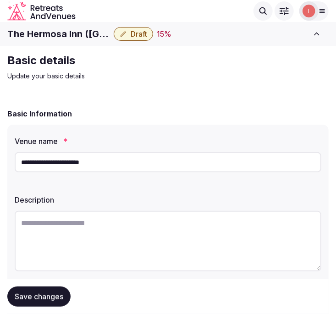
click at [127, 35] on button "Draft" at bounding box center [133, 34] width 39 height 14
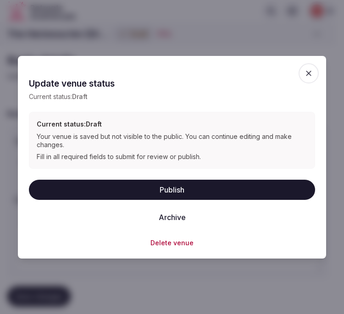
click at [180, 216] on button "Archive" at bounding box center [172, 217] width 42 height 20
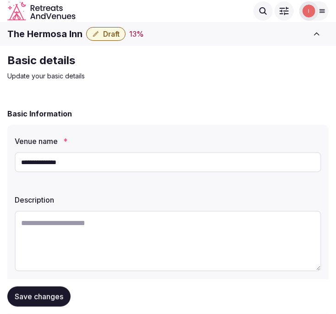
click at [106, 30] on span "Draft" at bounding box center [111, 33] width 17 height 9
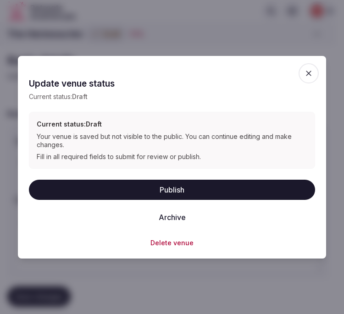
click at [175, 213] on button "Archive" at bounding box center [172, 217] width 42 height 20
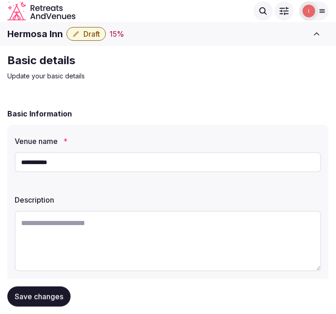
click at [89, 37] on span "Draft" at bounding box center [91, 33] width 17 height 9
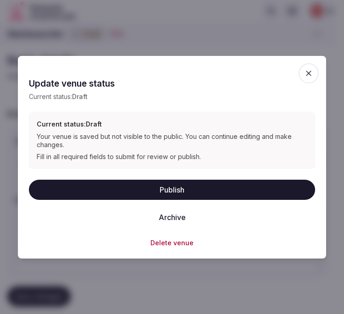
click at [178, 218] on button "Archive" at bounding box center [172, 217] width 42 height 20
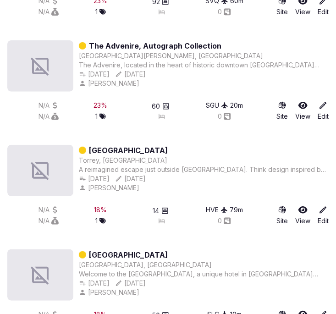
scroll to position [8148, 0]
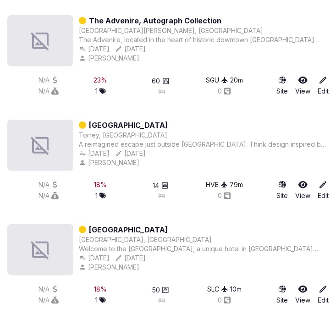
drag, startPoint x: 118, startPoint y: 114, endPoint x: 98, endPoint y: 121, distance: 21.3
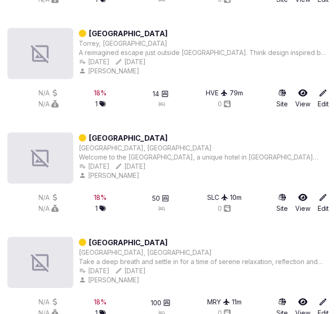
scroll to position [8251, 0]
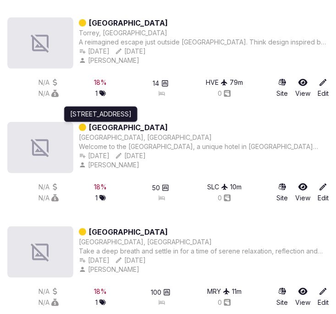
drag, startPoint x: 117, startPoint y: 126, endPoint x: 31, endPoint y: 193, distance: 108.8
click at [31, 194] on div "N/A" at bounding box center [32, 198] width 51 height 9
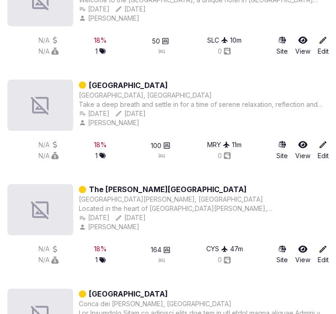
scroll to position [8403, 0]
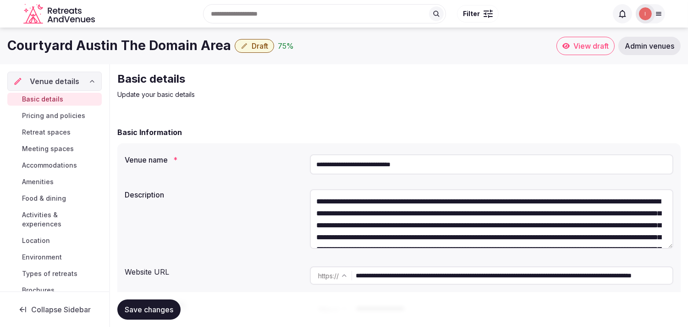
click at [336, 44] on span "View draft" at bounding box center [591, 45] width 35 height 9
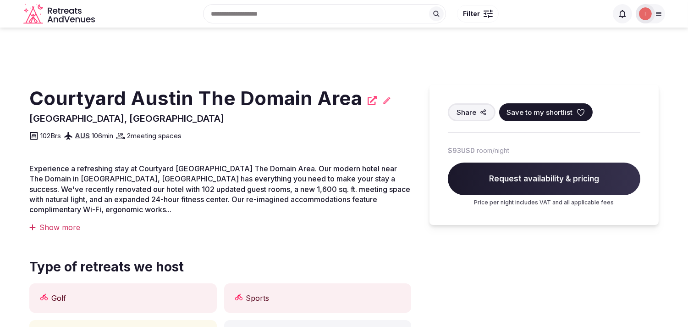
scroll to position [51, 0]
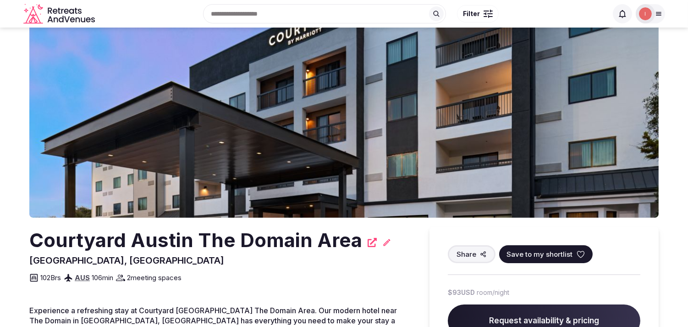
click at [276, 236] on h2 "Courtyard Austin The Domain Area" at bounding box center [195, 240] width 333 height 27
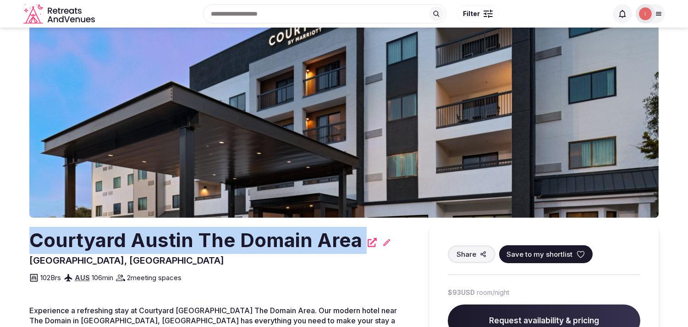
click at [274, 236] on h2 "Courtyard Austin The Domain Area" at bounding box center [195, 240] width 333 height 27
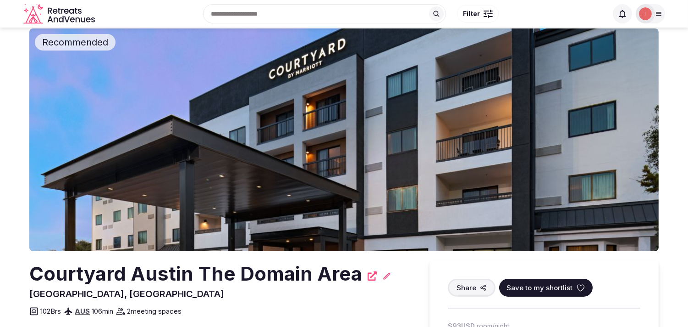
scroll to position [0, 0]
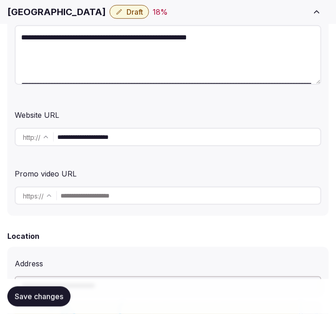
scroll to position [204, 0]
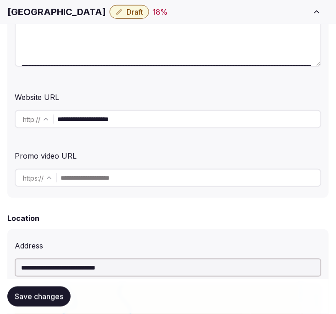
click at [104, 120] on input "**********" at bounding box center [188, 119] width 263 height 18
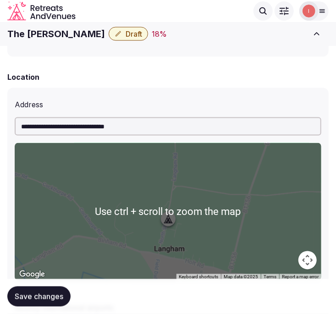
scroll to position [237, 0]
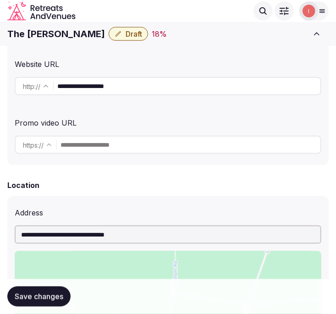
click at [102, 79] on input "**********" at bounding box center [188, 86] width 263 height 18
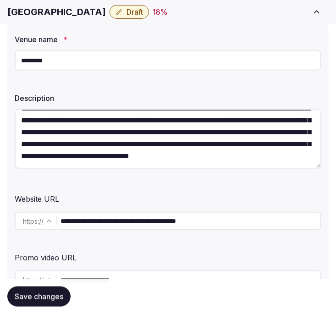
scroll to position [24, 0]
click at [132, 217] on input "**********" at bounding box center [191, 221] width 260 height 18
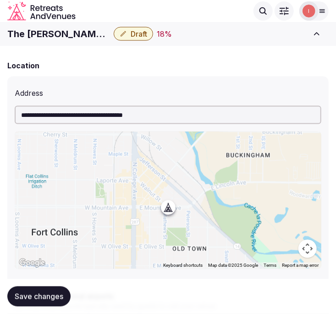
scroll to position [153, 0]
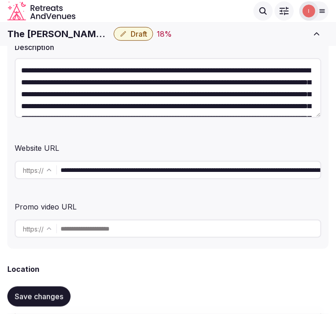
click at [132, 172] on input "**********" at bounding box center [191, 170] width 260 height 18
click at [46, 28] on h1 "The [PERSON_NAME][GEOGRAPHIC_DATA]" at bounding box center [58, 34] width 103 height 13
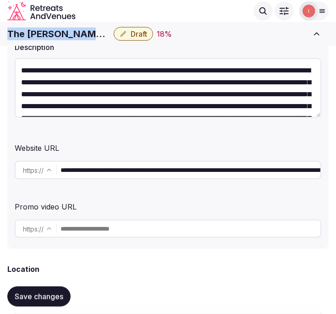
click at [46, 28] on h1 "The [PERSON_NAME][GEOGRAPHIC_DATA]" at bounding box center [58, 34] width 103 height 13
copy div "The [PERSON_NAME][GEOGRAPHIC_DATA]"
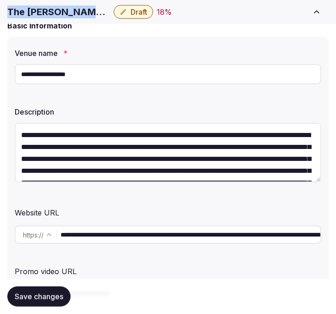
scroll to position [204, 0]
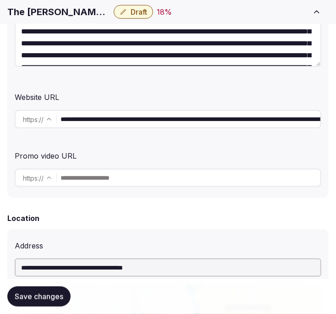
click at [153, 116] on input "**********" at bounding box center [191, 119] width 260 height 18
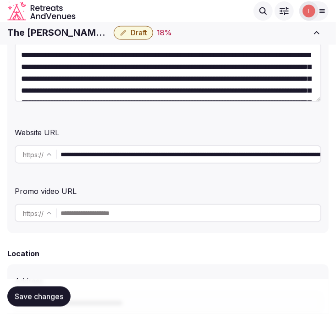
scroll to position [153, 0]
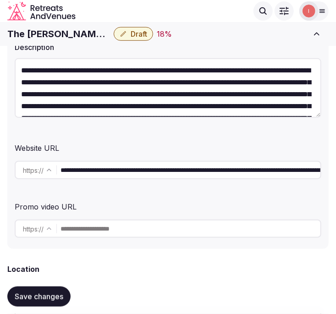
click at [199, 32] on div "The [PERSON_NAME] Hotel Draft 18 %" at bounding box center [156, 34] width 298 height 14
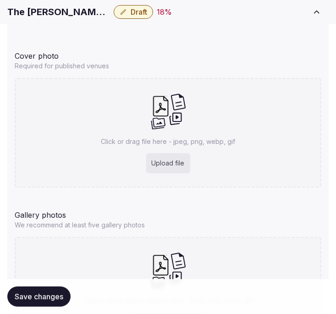
scroll to position [968, 0]
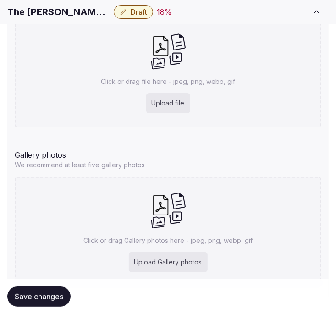
click at [289, 107] on div "Click or drag file here - jpeg, png, webp, gif Upload file" at bounding box center [168, 73] width 307 height 110
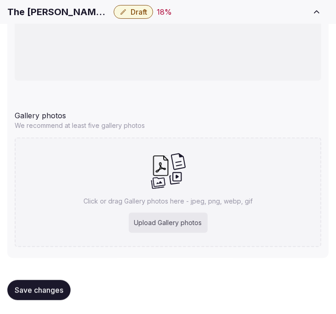
scroll to position [1078, 0]
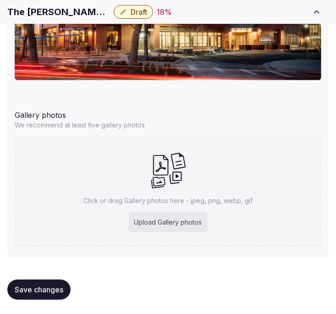
click at [300, 126] on p "We recommend at least five gallery photos" at bounding box center [168, 125] width 307 height 9
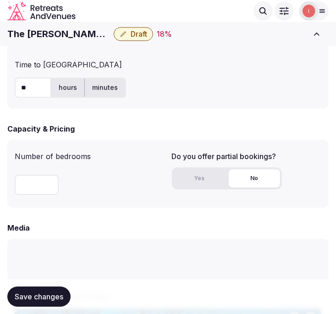
scroll to position [620, 0]
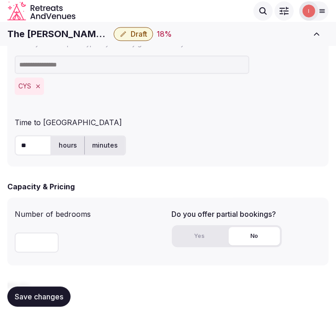
click at [72, 39] on h1 "The [PERSON_NAME][GEOGRAPHIC_DATA]" at bounding box center [58, 34] width 103 height 13
copy div "The [PERSON_NAME][GEOGRAPHIC_DATA]"
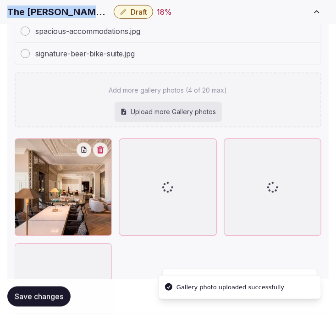
scroll to position [1236, 0]
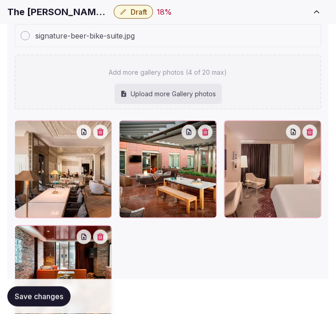
click at [221, 86] on div "Upload more Gallery photos" at bounding box center [168, 94] width 107 height 20
type input "**********"
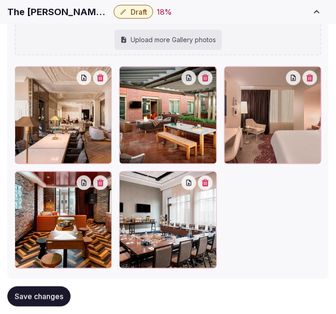
scroll to position [1335, 0]
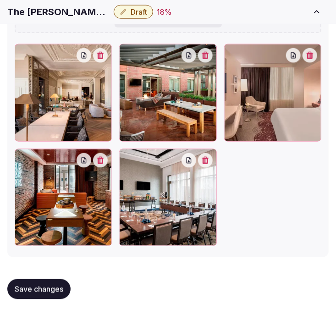
click at [62, 290] on span "Save changes" at bounding box center [39, 289] width 49 height 9
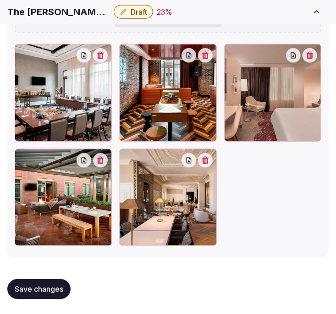
click at [49, 285] on span "Save changes" at bounding box center [39, 289] width 49 height 9
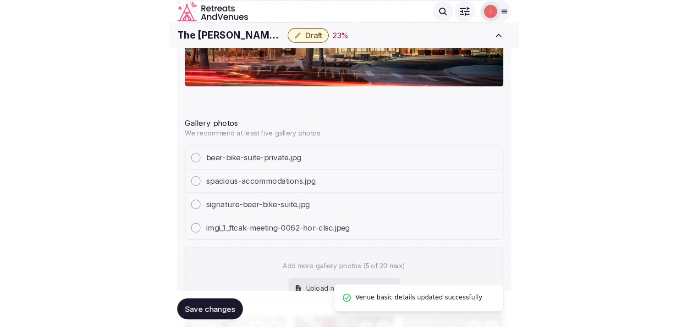
scroll to position [978, 0]
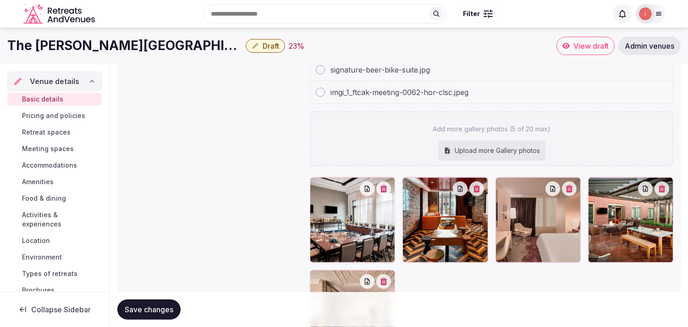
click at [63, 113] on span "Pricing and policies" at bounding box center [53, 115] width 63 height 9
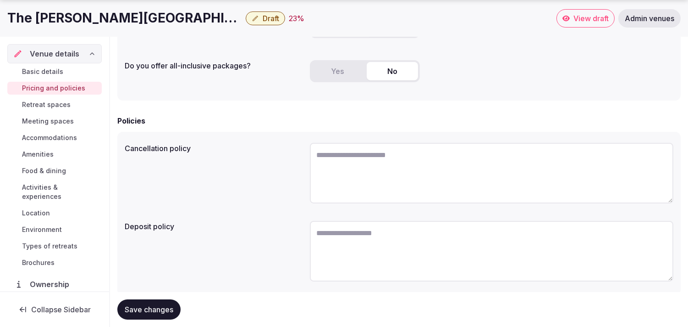
scroll to position [234, 0]
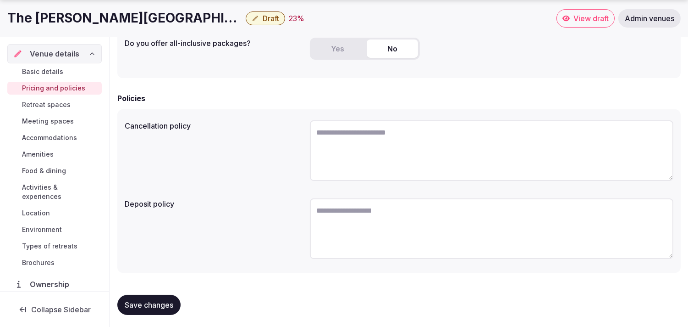
click at [160, 302] on span "Save changes" at bounding box center [149, 304] width 49 height 9
click at [63, 100] on span "Retreat spaces" at bounding box center [46, 104] width 49 height 9
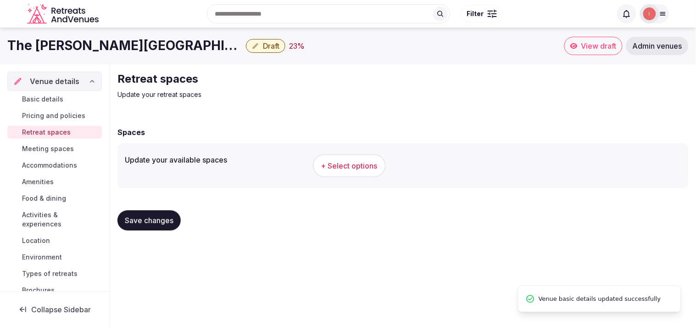
click at [336, 165] on span "+ Select options" at bounding box center [349, 166] width 56 height 10
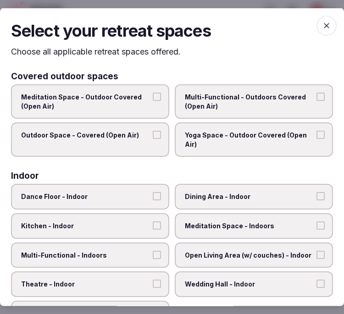
click at [280, 107] on span "Multi-Functional - Outdoors Covered (Open Air)" at bounding box center [249, 102] width 129 height 18
click at [316, 101] on button "Multi-Functional - Outdoors Covered (Open Air)" at bounding box center [320, 97] width 8 height 8
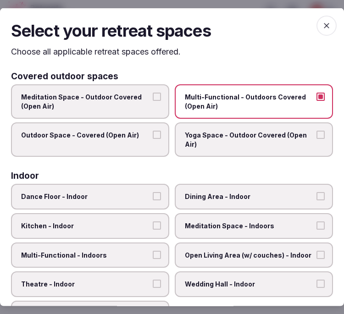
click at [148, 143] on label "Outdoor Space - Covered (Open Air)" at bounding box center [90, 139] width 158 height 34
click at [153, 139] on button "Outdoor Space - Covered (Open Air)" at bounding box center [157, 135] width 8 height 8
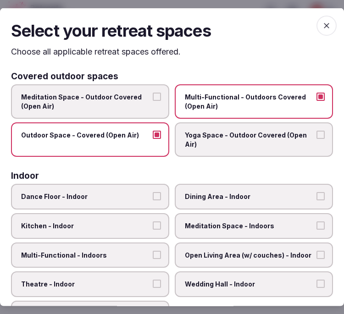
click at [219, 192] on span "Dining Area - Indoor" at bounding box center [249, 196] width 129 height 9
click at [316, 192] on button "Dining Area - Indoor" at bounding box center [320, 196] width 8 height 8
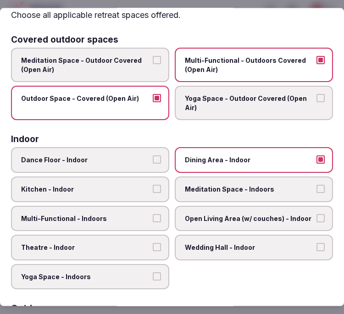
scroll to position [51, 0]
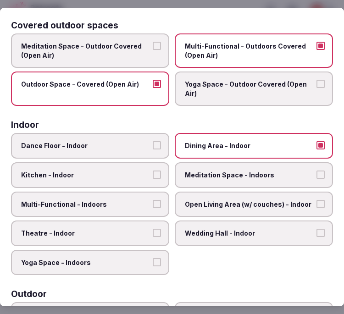
click at [137, 199] on span "Multi-Functional - Indoors" at bounding box center [85, 203] width 129 height 9
click at [153, 199] on button "Multi-Functional - Indoors" at bounding box center [157, 203] width 8 height 8
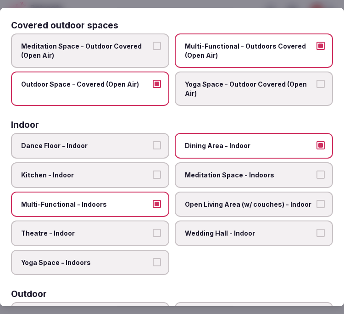
click at [112, 236] on label "Theatre - Indoor" at bounding box center [90, 234] width 158 height 26
click at [153, 236] on button "Theatre - Indoor" at bounding box center [157, 233] width 8 height 8
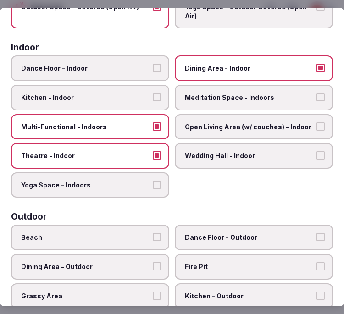
scroll to position [204, 0]
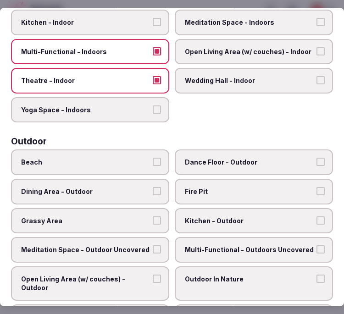
click at [123, 187] on span "Dining Area - Outdoor" at bounding box center [85, 191] width 129 height 9
click at [153, 187] on button "Dining Area - Outdoor" at bounding box center [157, 191] width 8 height 8
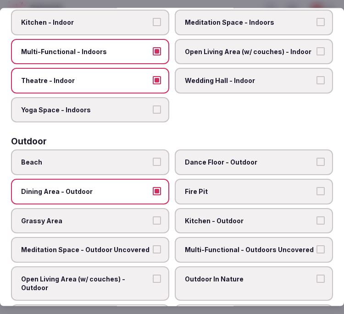
click at [196, 245] on span "Multi-Functional - Outdoors Uncovered" at bounding box center [249, 249] width 129 height 9
click at [316, 245] on button "Multi-Functional - Outdoors Uncovered" at bounding box center [320, 249] width 8 height 8
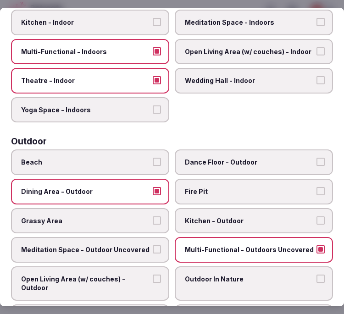
click at [111, 274] on span "Open Living Area (w/ couches) - Outdoor" at bounding box center [85, 283] width 129 height 18
click at [153, 274] on button "Open Living Area (w/ couches) - Outdoor" at bounding box center [157, 278] width 8 height 8
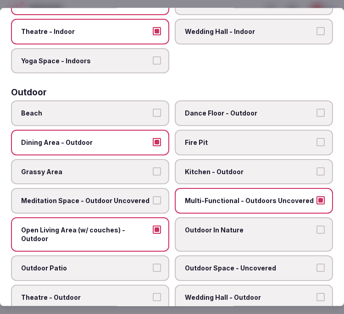
scroll to position [356, 0]
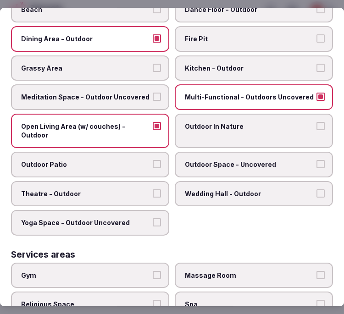
click at [270, 160] on span "Outdoor Space - Uncovered" at bounding box center [249, 164] width 129 height 9
click at [316, 160] on button "Outdoor Space - Uncovered" at bounding box center [320, 164] width 8 height 8
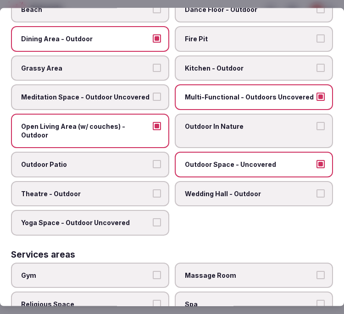
scroll to position [407, 0]
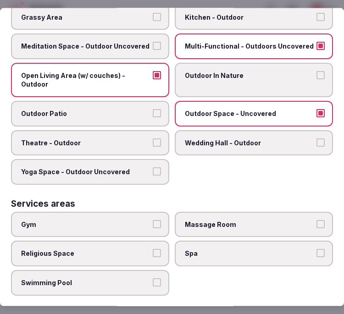
click at [305, 42] on span "Multi-Functional - Outdoors Uncovered" at bounding box center [249, 46] width 129 height 9
click at [316, 42] on button "Multi-Functional - Outdoors Uncovered" at bounding box center [320, 46] width 8 height 8
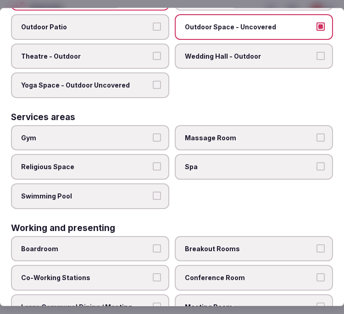
scroll to position [510, 0]
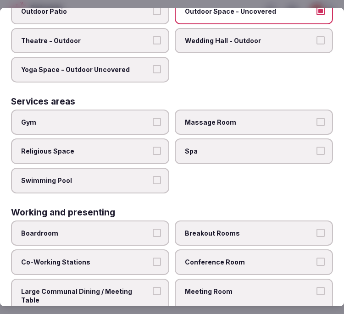
click at [139, 117] on span "Gym" at bounding box center [85, 121] width 129 height 9
click at [153, 117] on button "Gym" at bounding box center [157, 121] width 8 height 8
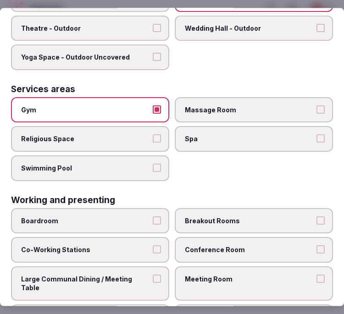
scroll to position [528, 0]
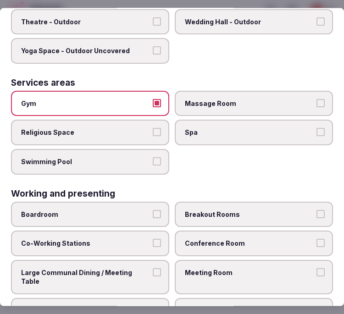
click at [250, 231] on label "Conference Room" at bounding box center [254, 244] width 158 height 26
click at [316, 239] on button "Conference Room" at bounding box center [320, 243] width 8 height 8
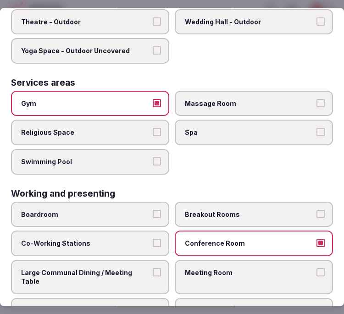
drag, startPoint x: 203, startPoint y: 255, endPoint x: 158, endPoint y: 262, distance: 45.0
click at [202, 268] on span "Meeting Room" at bounding box center [249, 272] width 129 height 9
click at [316, 268] on button "Meeting Room" at bounding box center [320, 272] width 8 height 8
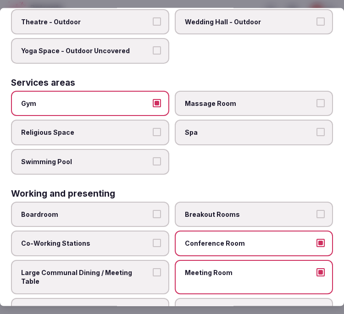
drag, startPoint x: 153, startPoint y: 261, endPoint x: 163, endPoint y: 256, distance: 11.5
click at [152, 261] on label "Large Communal Dining / Meeting Table" at bounding box center [90, 277] width 158 height 34
click at [153, 268] on button "Large Communal Dining / Meeting Table" at bounding box center [157, 272] width 8 height 8
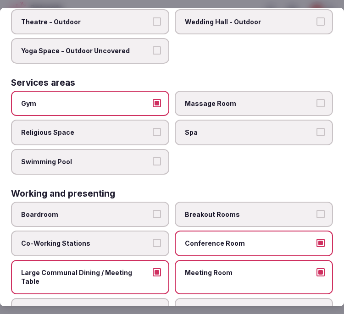
click at [250, 237] on label "Conference Room" at bounding box center [254, 244] width 158 height 26
click at [316, 239] on button "Conference Room" at bounding box center [320, 243] width 8 height 8
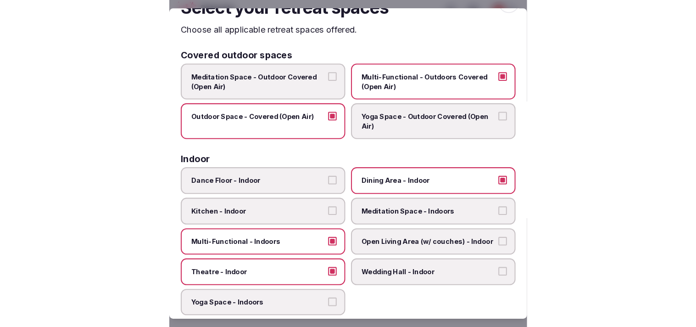
scroll to position [0, 0]
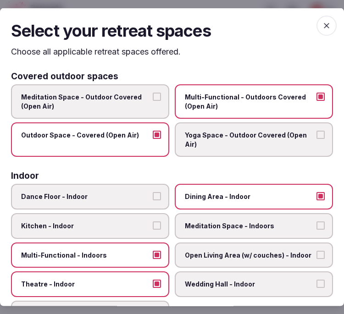
click at [324, 26] on icon "button" at bounding box center [327, 25] width 6 height 6
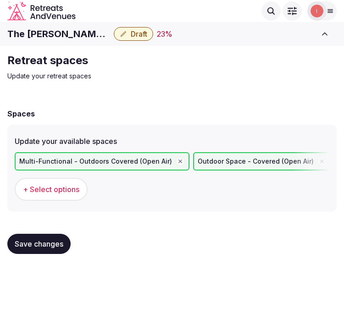
drag, startPoint x: 48, startPoint y: 244, endPoint x: 65, endPoint y: 226, distance: 25.6
click at [49, 241] on span "Save changes" at bounding box center [39, 243] width 49 height 9
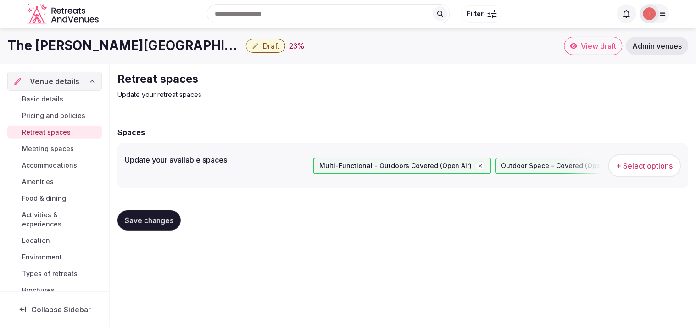
click at [44, 145] on span "Meeting spaces" at bounding box center [48, 148] width 52 height 9
